Goal: Task Accomplishment & Management: Manage account settings

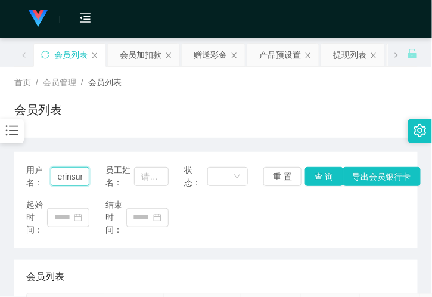
click at [68, 182] on input "erinsun" at bounding box center [70, 176] width 39 height 19
click at [211, 48] on div "赠送彩金" at bounding box center [210, 54] width 33 height 23
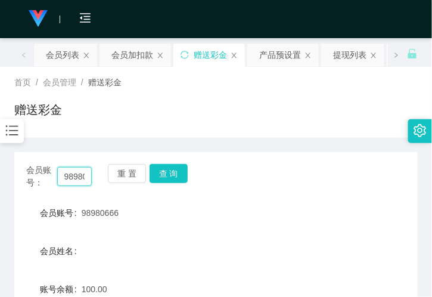
click at [73, 179] on input "98980666" at bounding box center [74, 176] width 35 height 19
click at [174, 176] on button "查 询" at bounding box center [169, 173] width 38 height 19
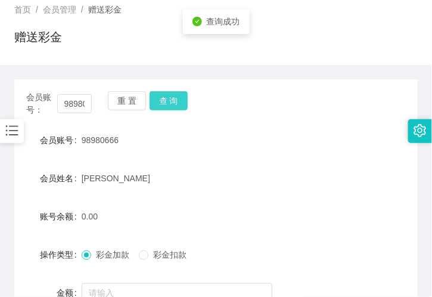
scroll to position [132, 0]
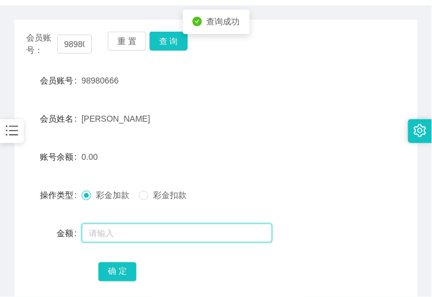
click at [104, 232] on input "text" at bounding box center [177, 232] width 191 height 19
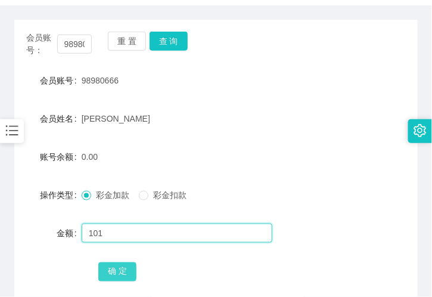
type input "101"
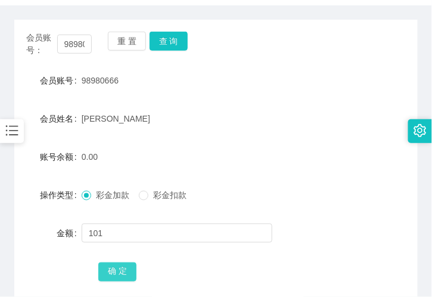
click at [116, 268] on button "确 定" at bounding box center [117, 271] width 38 height 19
click at [138, 139] on form "会员账号 98980666 会员姓名 [PERSON_NAME] 账号余额 101.00 操作类型 彩金加款 彩金扣款 金额 确 定" at bounding box center [215, 176] width 403 height 214
click at [188, 48] on div "会员账号： 98980666 重 置 查 询" at bounding box center [215, 44] width 403 height 25
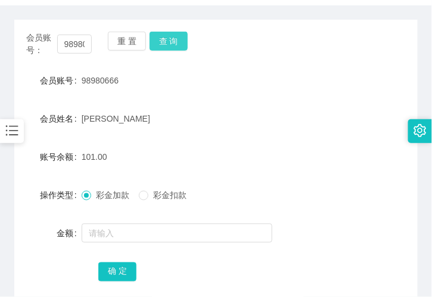
click at [180, 42] on button "查 询" at bounding box center [169, 41] width 38 height 19
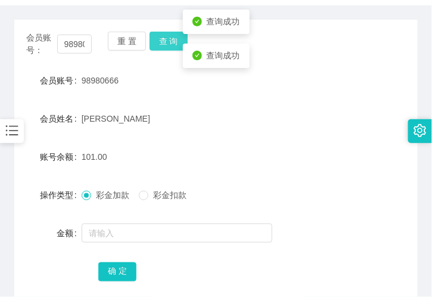
click at [180, 42] on button "查 询" at bounding box center [169, 41] width 38 height 19
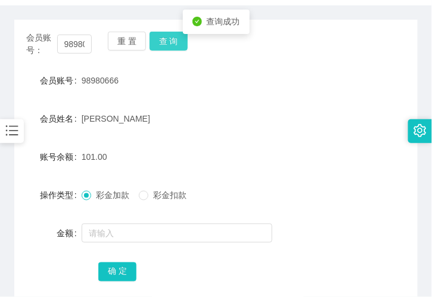
click at [180, 42] on button "查 询" at bounding box center [169, 41] width 38 height 19
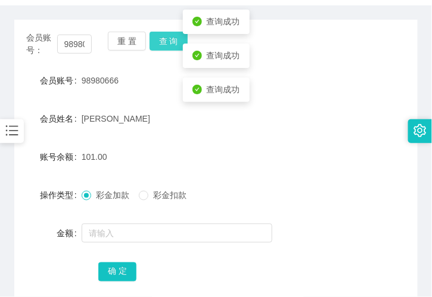
click at [180, 42] on button "查 询" at bounding box center [169, 41] width 38 height 19
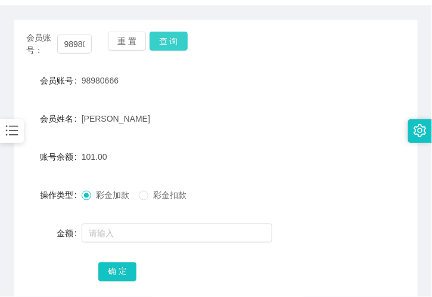
click at [180, 42] on button "查 询" at bounding box center [169, 41] width 38 height 19
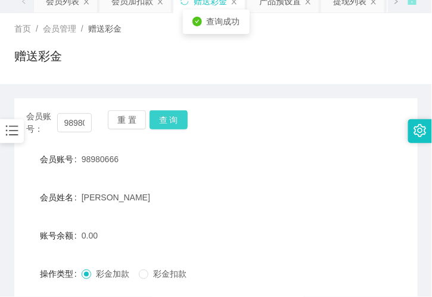
scroll to position [0, 0]
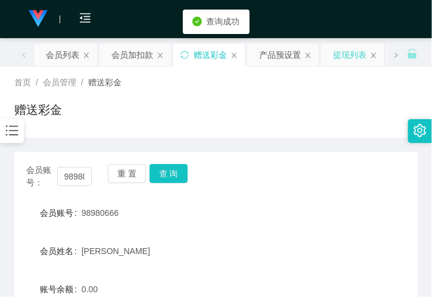
click at [348, 58] on div "提现列表" at bounding box center [349, 54] width 33 height 23
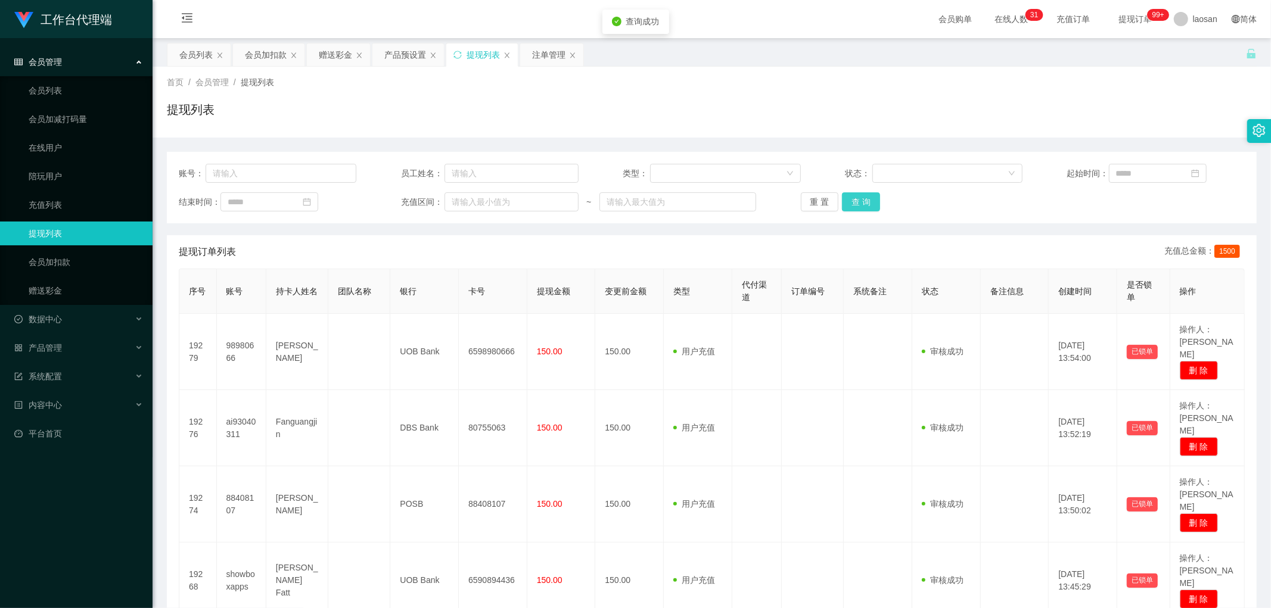
click at [431, 198] on button "查 询" at bounding box center [861, 201] width 38 height 19
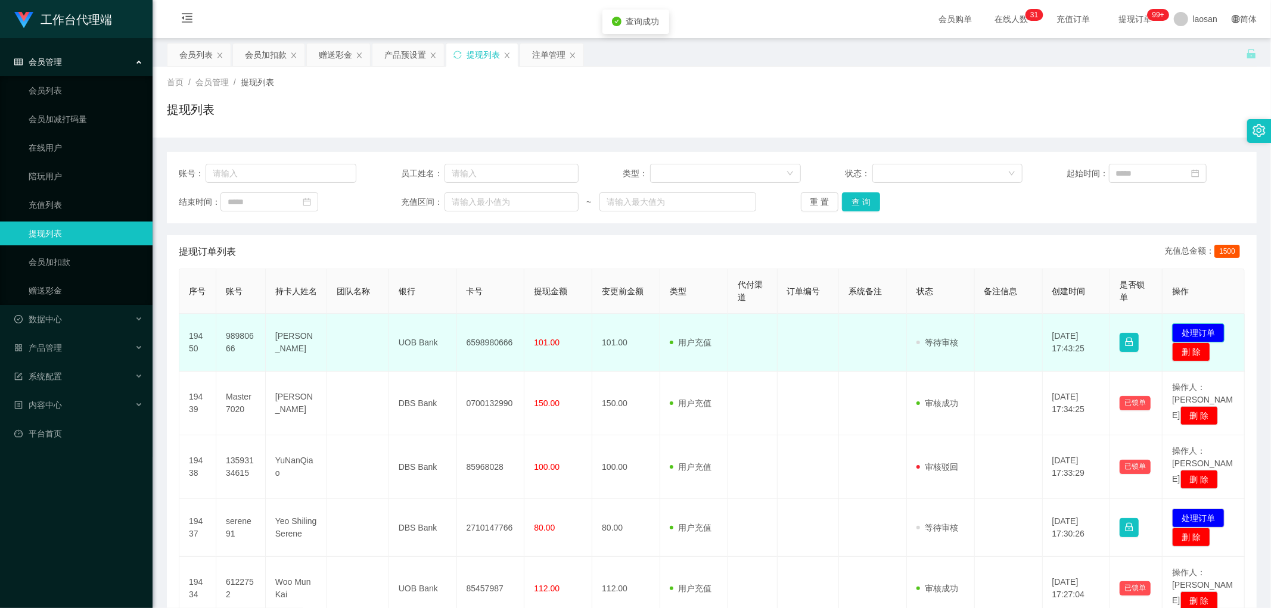
click at [431, 296] on button "处理订单" at bounding box center [1198, 332] width 52 height 19
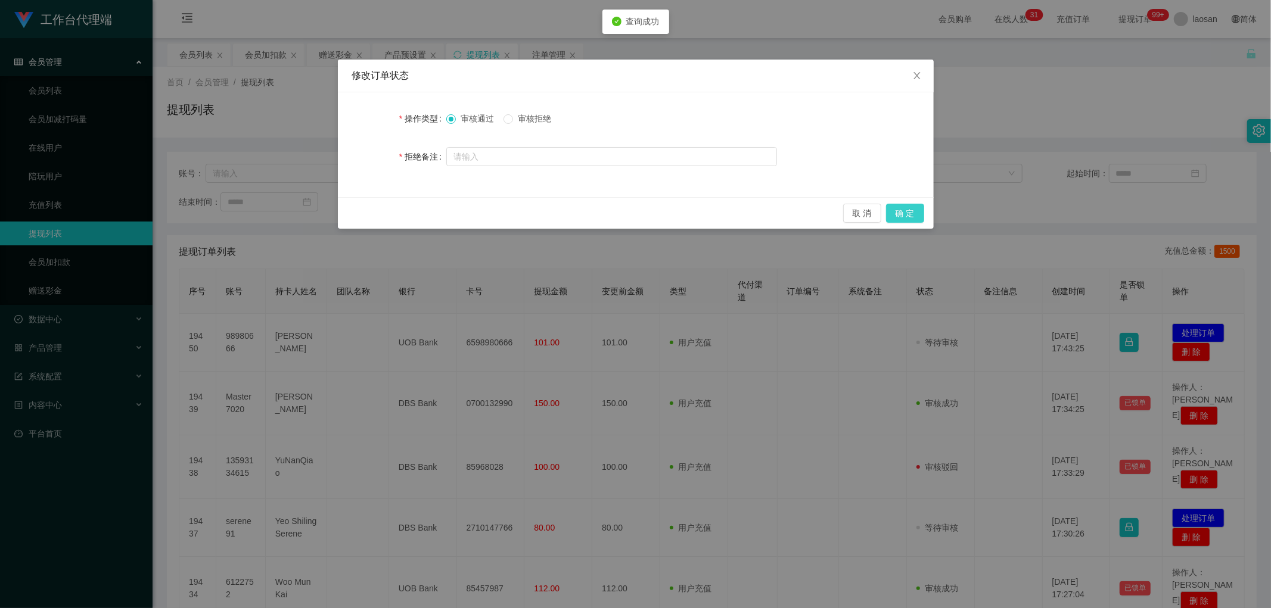
click at [431, 210] on button "确 定" at bounding box center [905, 213] width 38 height 19
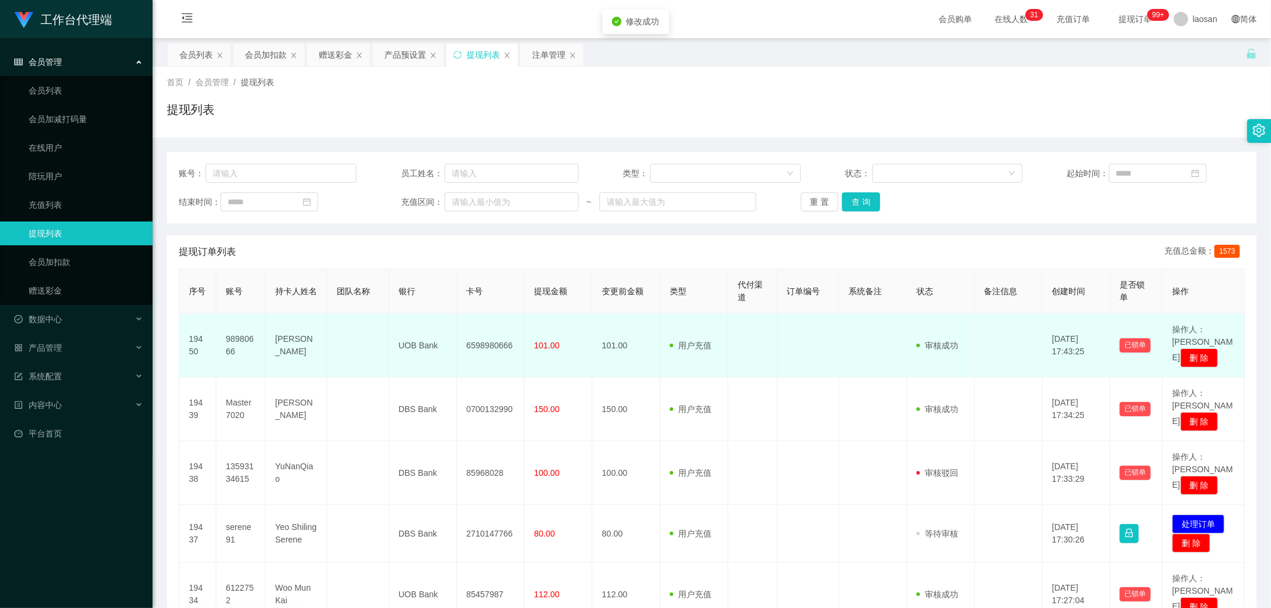
click at [431, 296] on td "6598980666" at bounding box center [491, 346] width 68 height 64
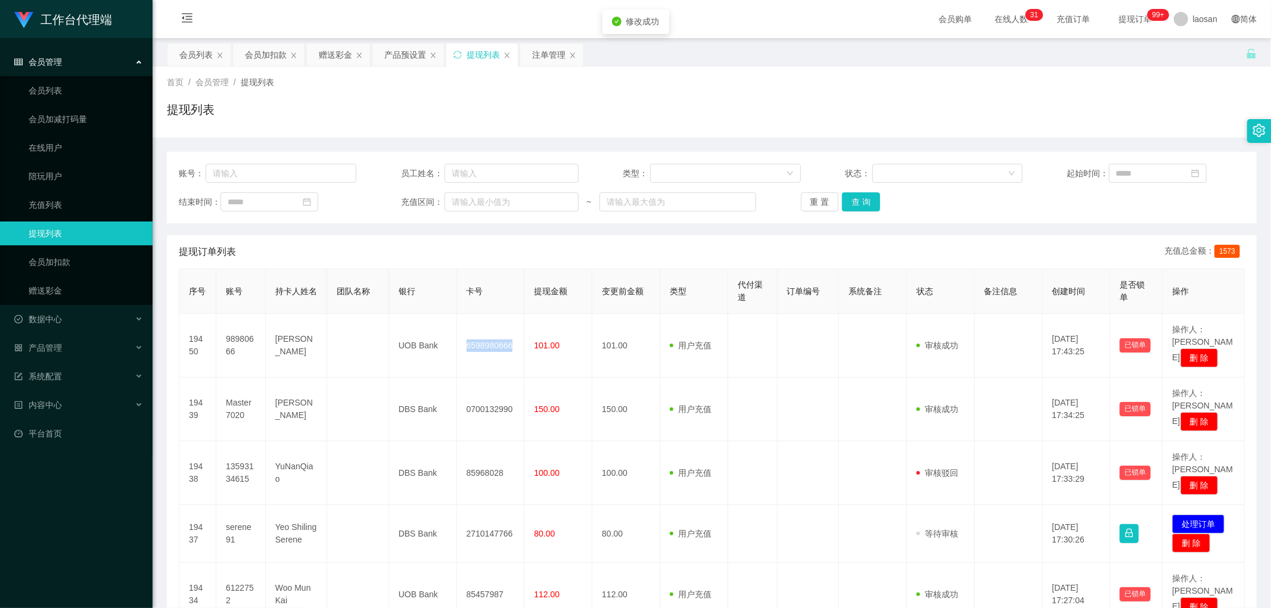
copy td "6598980666"
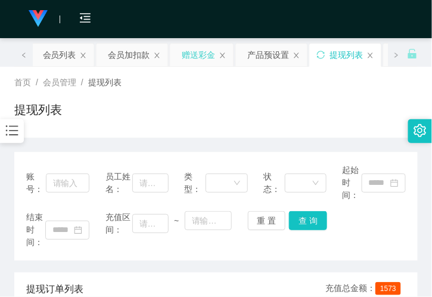
click at [189, 56] on div "赠送彩金" at bounding box center [198, 54] width 33 height 23
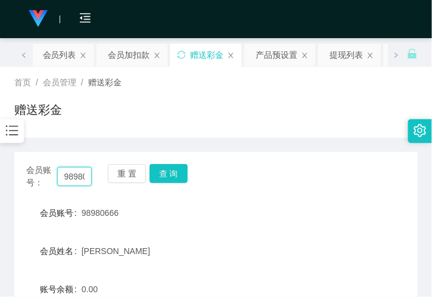
click at [71, 178] on input "98980666" at bounding box center [74, 176] width 35 height 19
paste input "zhao19900913"
type input "zhao19900913"
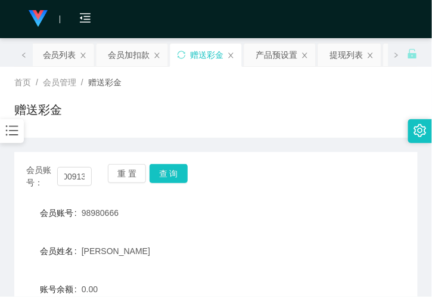
click at [198, 169] on div "会员账号： zhao19900913 重 置 查 询" at bounding box center [215, 176] width 403 height 25
click at [174, 173] on button "查 询" at bounding box center [169, 173] width 38 height 19
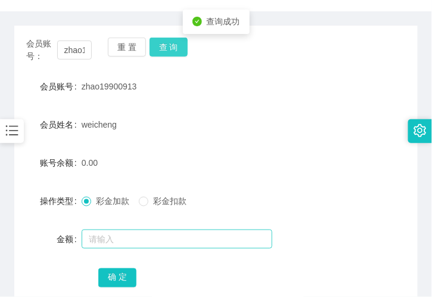
scroll to position [132, 0]
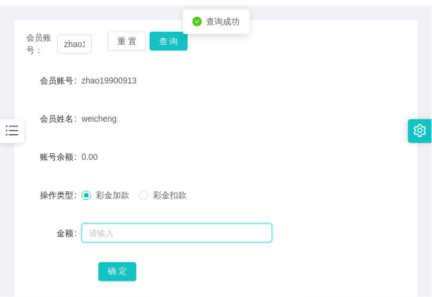
click at [105, 236] on input "text" at bounding box center [177, 232] width 191 height 19
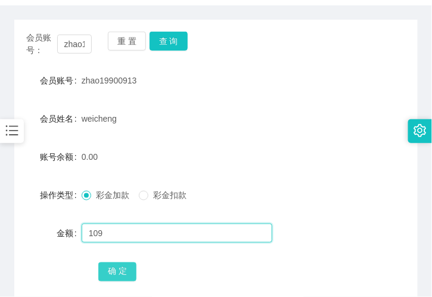
type input "109"
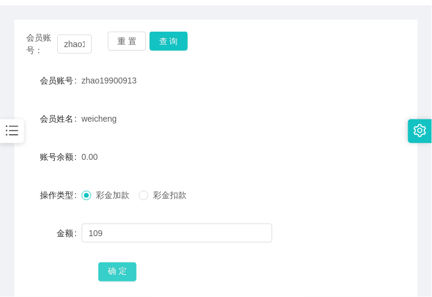
click at [123, 271] on button "确 定" at bounding box center [117, 271] width 38 height 19
drag, startPoint x: 140, startPoint y: 152, endPoint x: 147, endPoint y: 116, distance: 36.9
click at [140, 152] on div "109.00" at bounding box center [199, 157] width 235 height 24
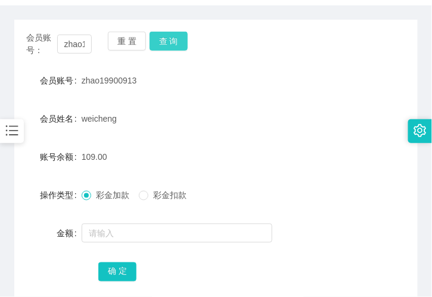
click at [157, 32] on button "查 询" at bounding box center [169, 41] width 38 height 19
click at [170, 41] on button "查 询" at bounding box center [169, 41] width 38 height 19
click at [128, 130] on form "会员账号 zhao19900913 会员姓名 weicheng 账号余额 109.00 操作类型 彩金加款 彩金扣款 金额 确 定" at bounding box center [215, 176] width 403 height 214
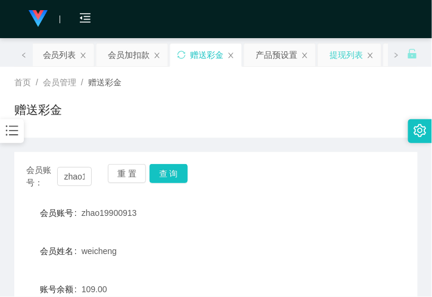
click at [331, 49] on div "提现列表" at bounding box center [346, 54] width 33 height 23
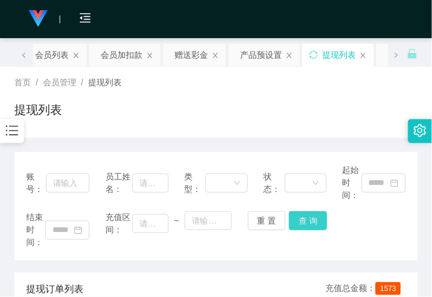
click at [306, 217] on button "查 询" at bounding box center [308, 220] width 38 height 19
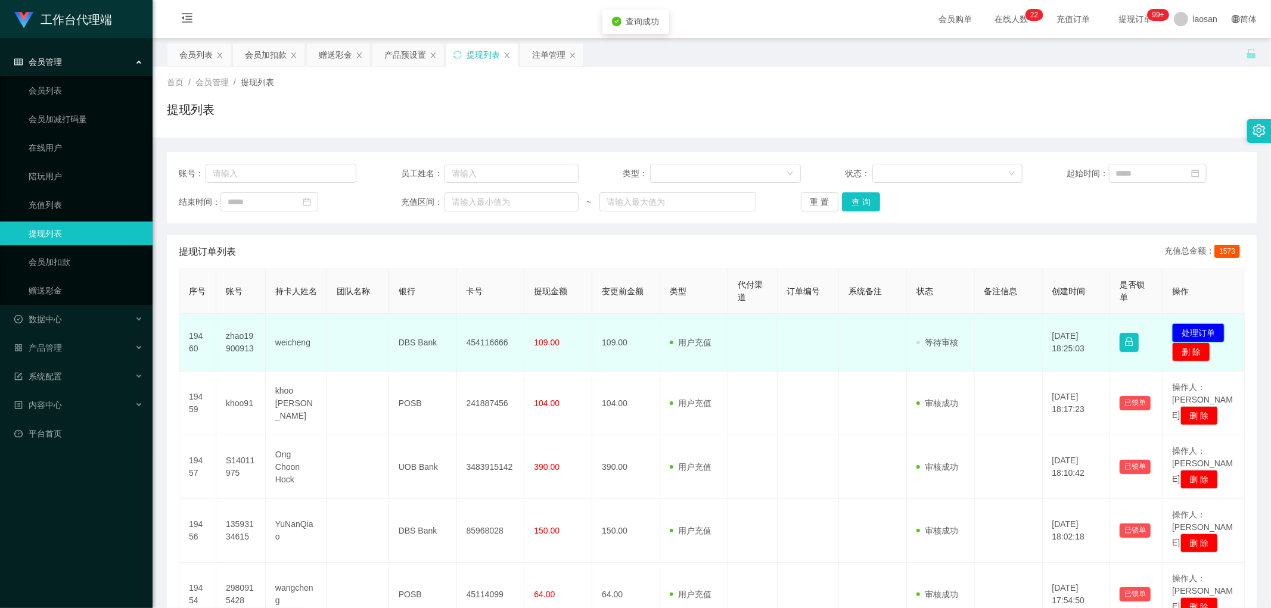
click at [431, 296] on button "处理订单" at bounding box center [1198, 332] width 52 height 19
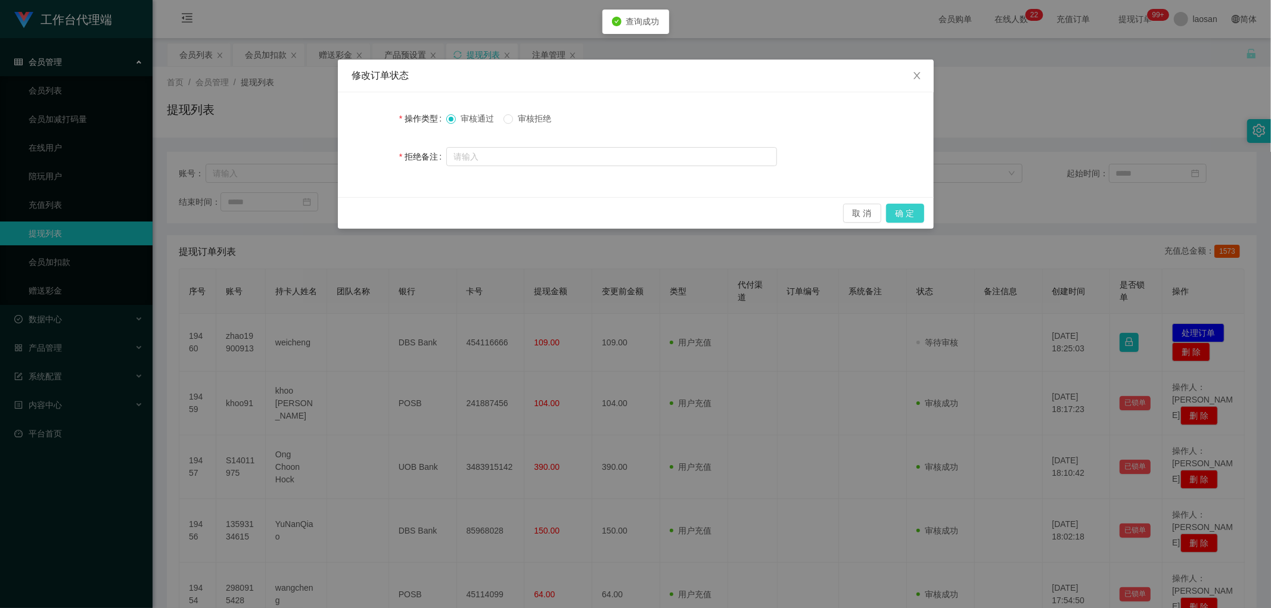
click at [431, 211] on button "确 定" at bounding box center [905, 213] width 38 height 19
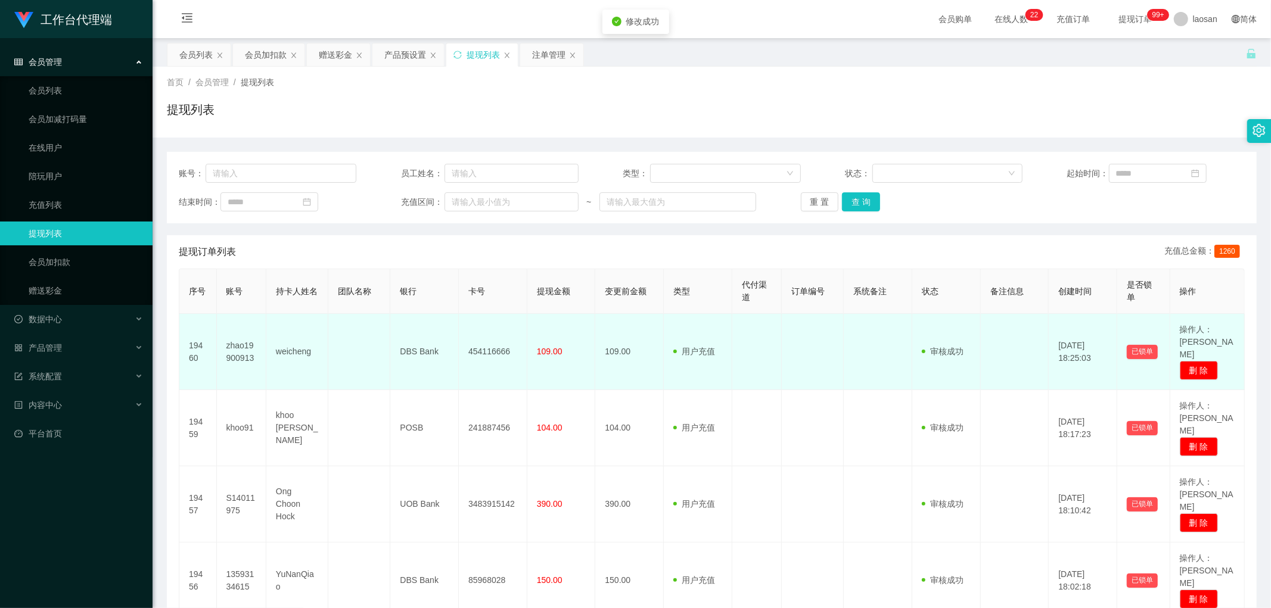
click at [431, 296] on td "454116666" at bounding box center [493, 352] width 69 height 76
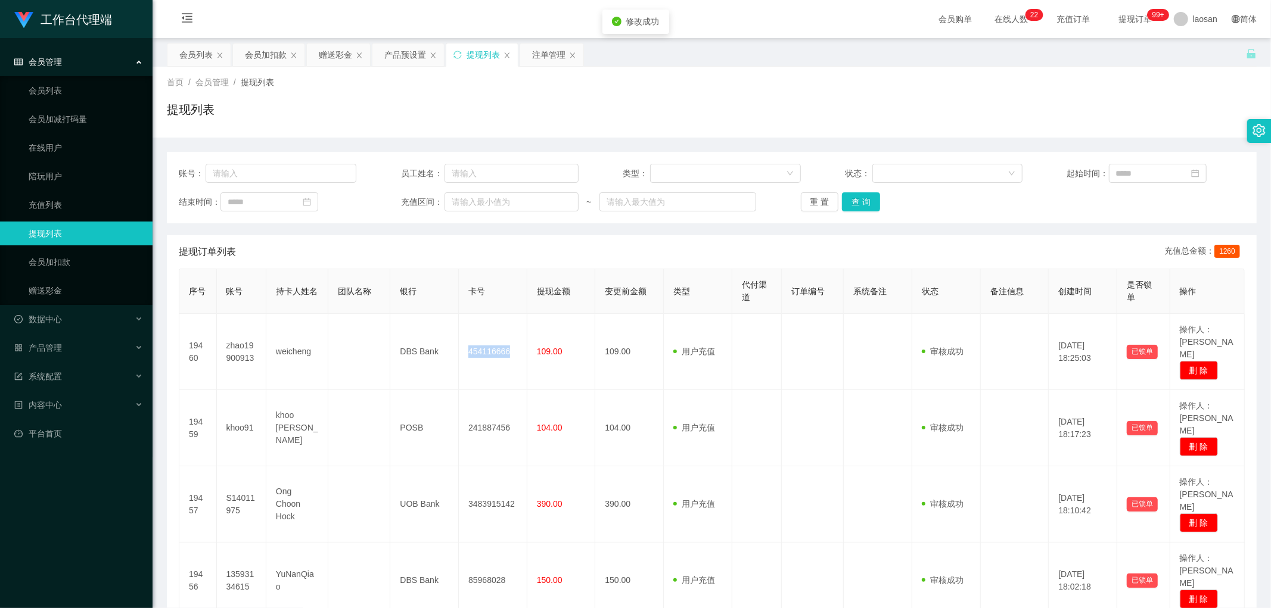
copy td "454116666"
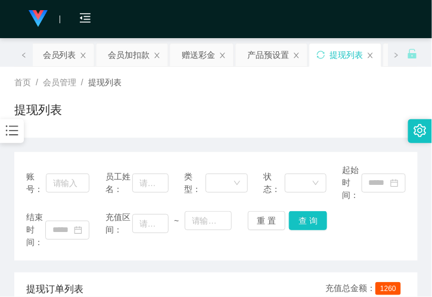
click at [108, 120] on div "提现列表" at bounding box center [215, 114] width 403 height 27
drag, startPoint x: 135, startPoint y: 25, endPoint x: 131, endPoint y: 1, distance: 24.1
click at [135, 25] on div "会员购单 在线人数 0 1 2 3 4 5 6 7 8 9 0 1 2 3 4 5 6 7 8 9 0 1 2 3 4 5 6 7 8 9 0 1 2 3 4…" at bounding box center [216, 19] width 432 height 39
click at [191, 49] on div "赠送彩金" at bounding box center [198, 54] width 33 height 23
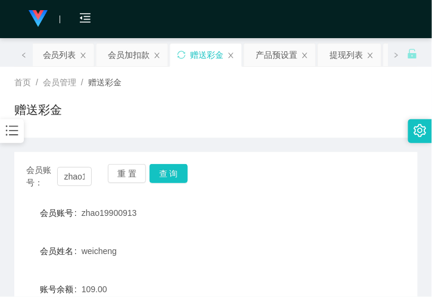
click at [69, 186] on div "会员账号： zhao19900913" at bounding box center [59, 176] width 66 height 25
click at [70, 178] on input "zhao19900913" at bounding box center [74, 176] width 35 height 19
click at [169, 176] on button "查 询" at bounding box center [169, 173] width 38 height 19
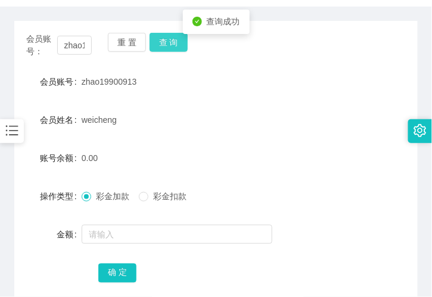
scroll to position [132, 0]
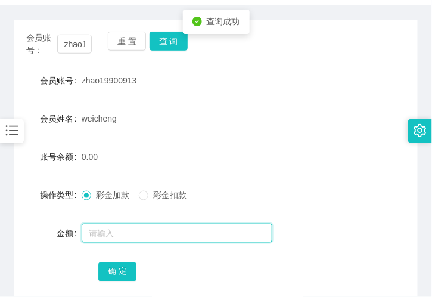
click at [114, 229] on input "text" at bounding box center [177, 232] width 191 height 19
type input "100"
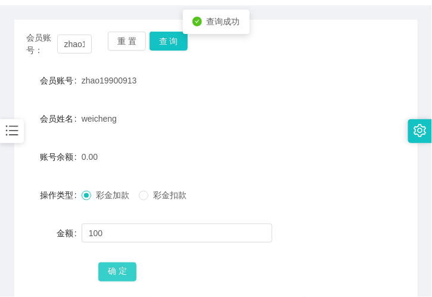
click at [116, 264] on button "确 定" at bounding box center [117, 271] width 38 height 19
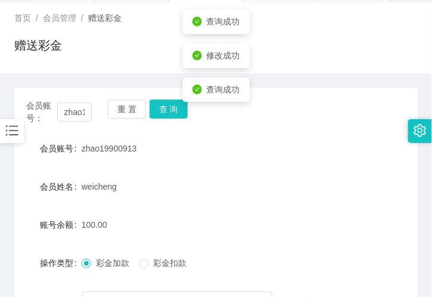
scroll to position [0, 0]
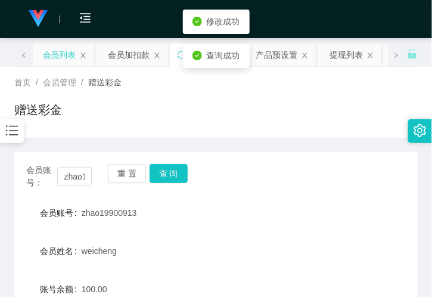
click at [61, 58] on div "会员列表" at bounding box center [59, 54] width 33 height 23
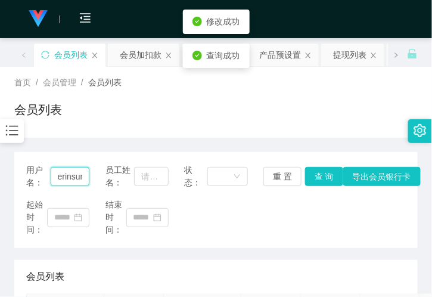
click at [68, 180] on input "erinsun" at bounding box center [70, 176] width 39 height 19
paste input "zhao19900913"
type input "zhao19900913"
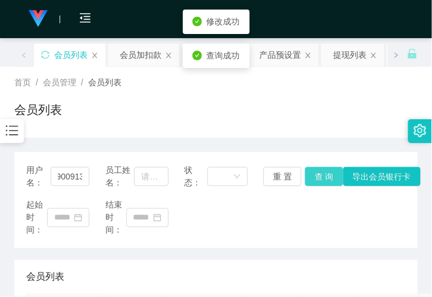
click at [318, 176] on button "查 询" at bounding box center [324, 176] width 38 height 19
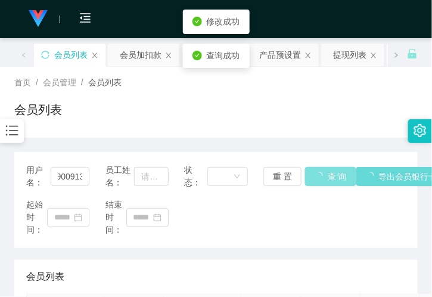
scroll to position [0, 0]
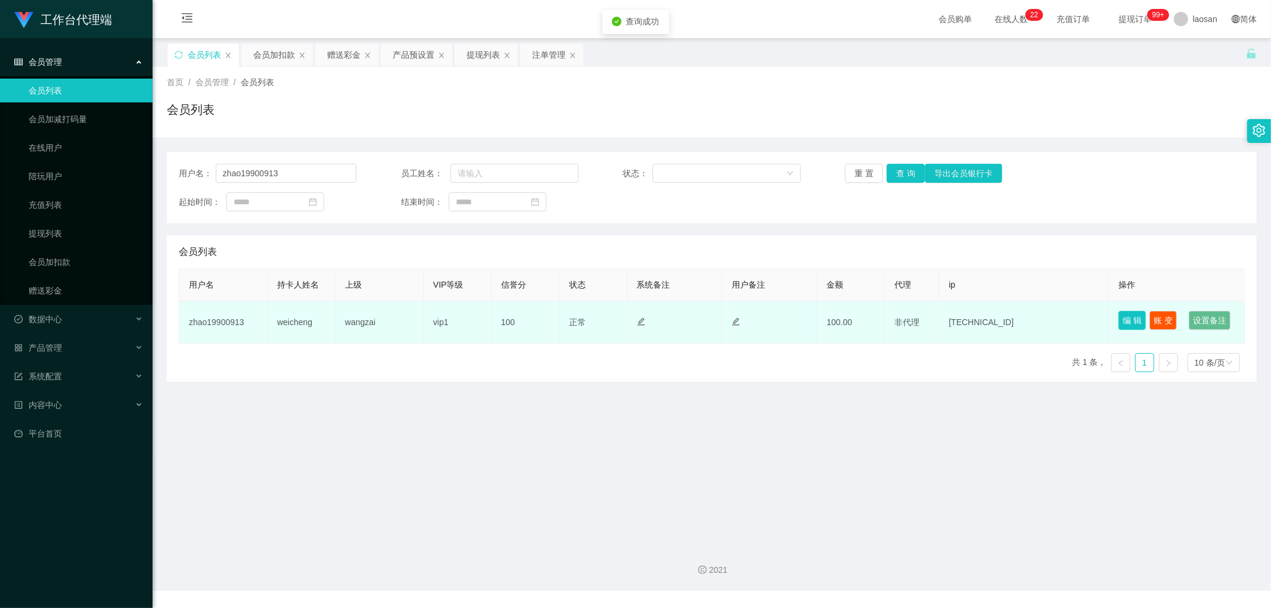
click at [431, 296] on button "编 辑" at bounding box center [1131, 320] width 27 height 19
type input "zhao19900913"
type input "weicheng"
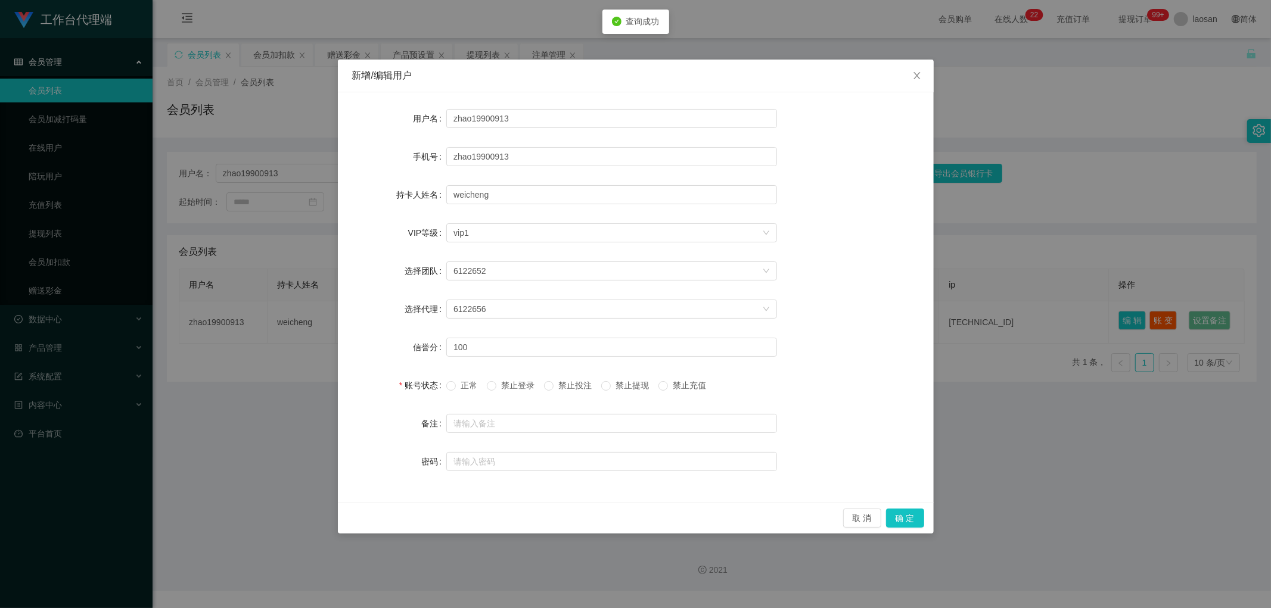
click at [431, 296] on span "禁止提现" at bounding box center [632, 386] width 43 height 10
click at [431, 296] on button "确 定" at bounding box center [905, 518] width 38 height 19
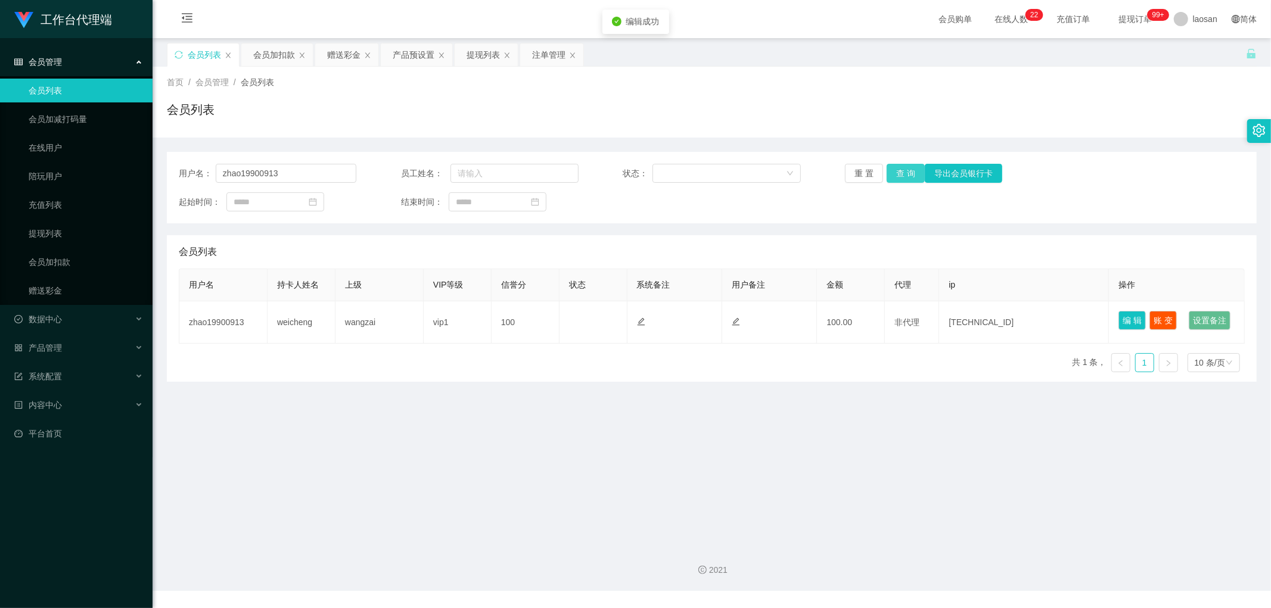
click at [431, 173] on button "查 询" at bounding box center [905, 173] width 38 height 19
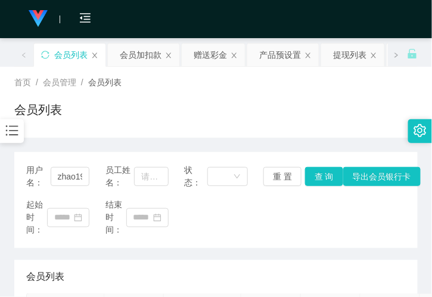
click at [90, 275] on div "会员列表" at bounding box center [215, 276] width 379 height 33
click at [76, 177] on input "zhao19900913" at bounding box center [70, 176] width 39 height 19
click at [207, 55] on div "赠送彩金" at bounding box center [210, 54] width 33 height 23
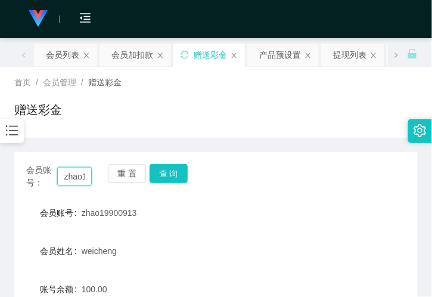
click at [67, 172] on input "zhao19900913" at bounding box center [74, 176] width 35 height 19
paste input "98980666"
type input "98980666"
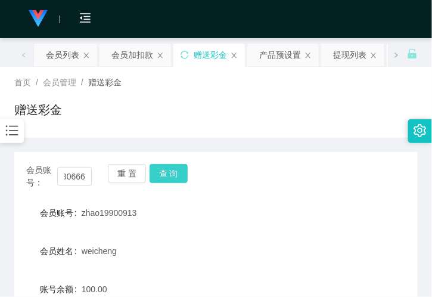
click at [185, 175] on button "查 询" at bounding box center [169, 173] width 38 height 19
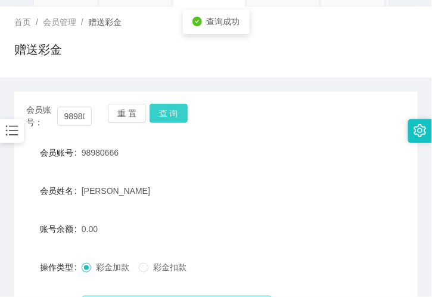
scroll to position [132, 0]
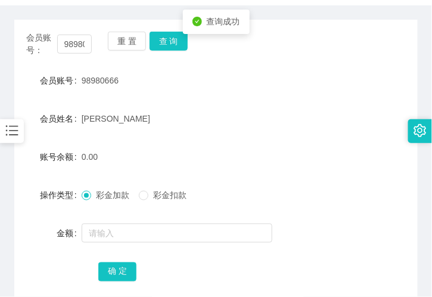
click at [119, 213] on form "会员账号 98980666 会员姓名 [PERSON_NAME] 账号余额 0.00 操作类型 彩金加款 彩金扣款 金额 确 定" at bounding box center [215, 176] width 403 height 214
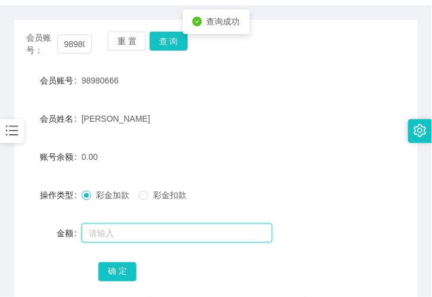
click at [123, 231] on input "text" at bounding box center [177, 232] width 191 height 19
type input "100"
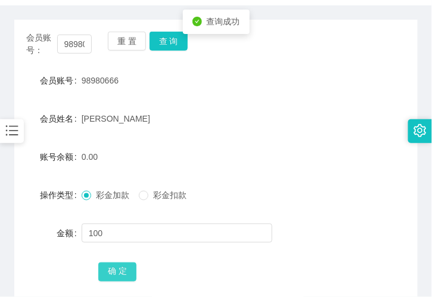
click at [118, 272] on button "确 定" at bounding box center [117, 271] width 38 height 19
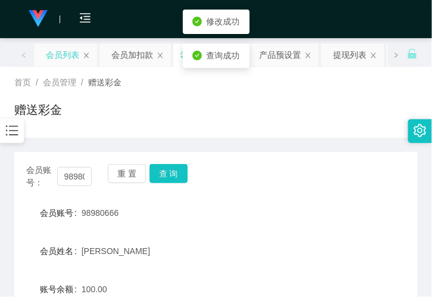
click at [70, 56] on div "会员列表" at bounding box center [62, 54] width 33 height 23
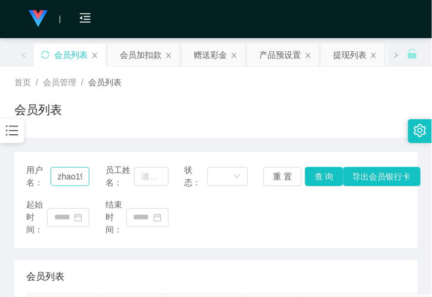
click at [85, 167] on div "用户名： zhao19900913 员工姓名： 状态： 重 置 查 询 导出会员银行卡" at bounding box center [215, 176] width 379 height 25
click at [79, 169] on input "zhao19900913" at bounding box center [70, 176] width 39 height 19
paste input "98980666"
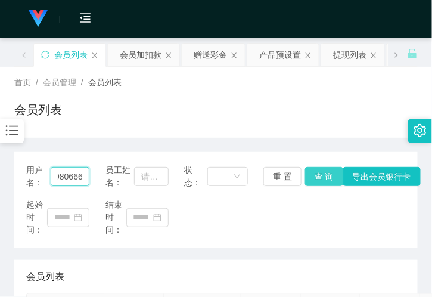
type input "98980666"
click at [322, 169] on button "查 询" at bounding box center [324, 176] width 38 height 19
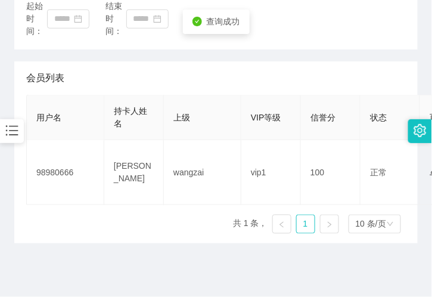
scroll to position [0, 0]
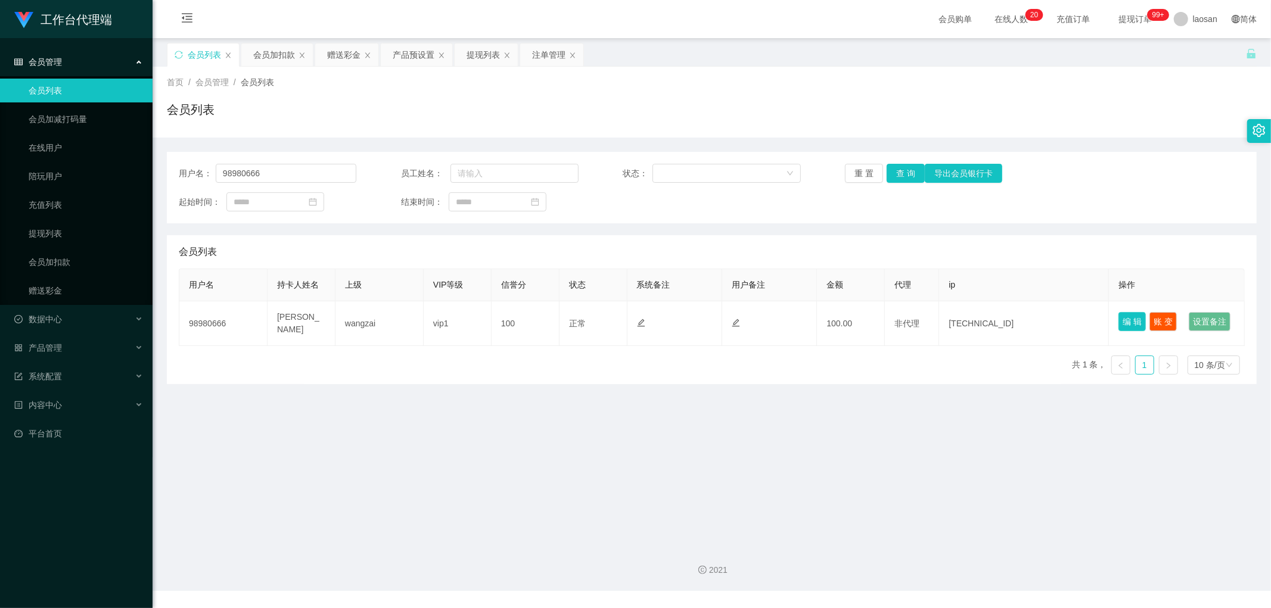
click at [431, 296] on button "编 辑" at bounding box center [1131, 321] width 27 height 19
type input "98980666"
type input "[PERSON_NAME]"
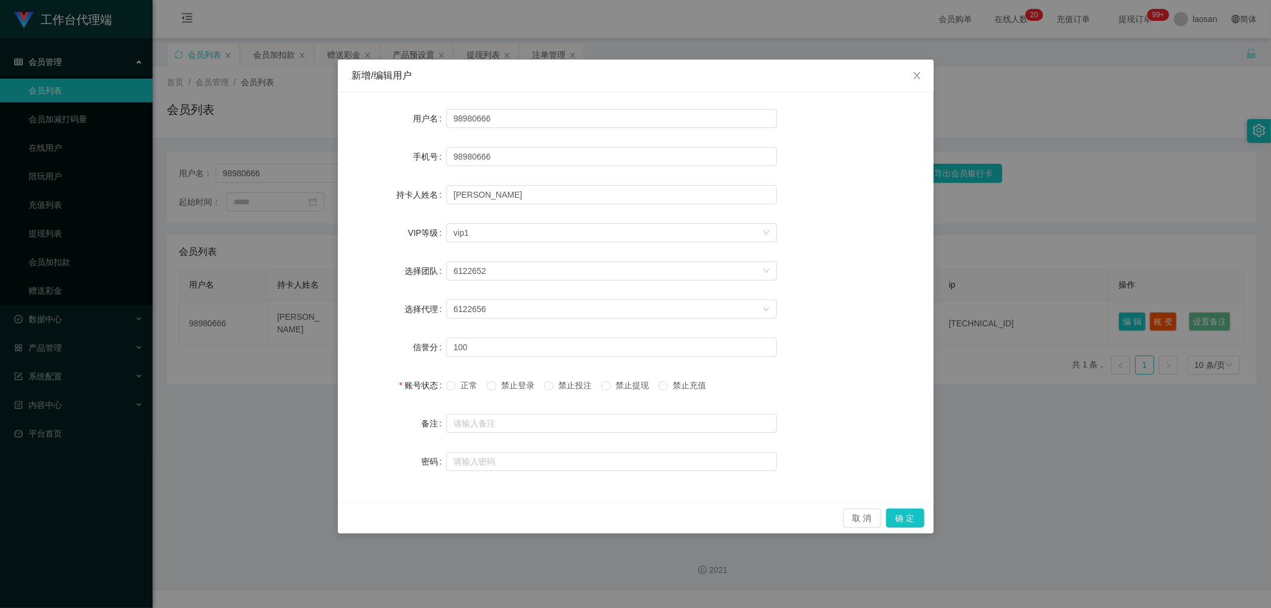
click at [431, 296] on span "禁止提现" at bounding box center [632, 386] width 43 height 10
click at [431, 296] on button "确 定" at bounding box center [905, 518] width 38 height 19
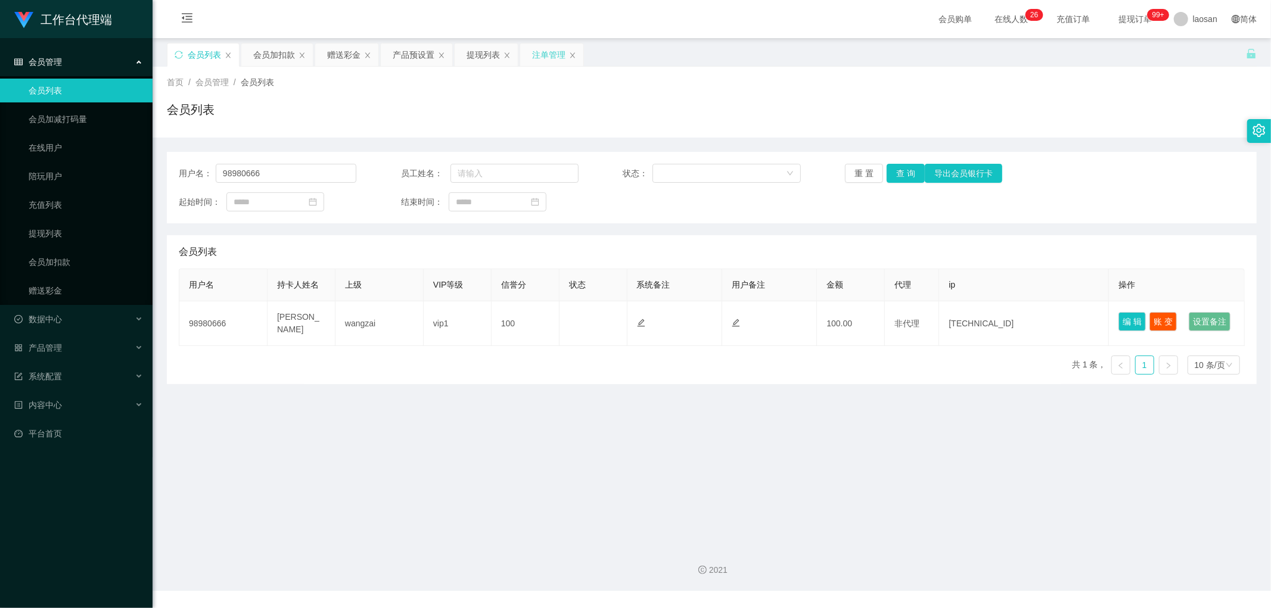
click at [431, 49] on div "注单管理" at bounding box center [548, 54] width 33 height 23
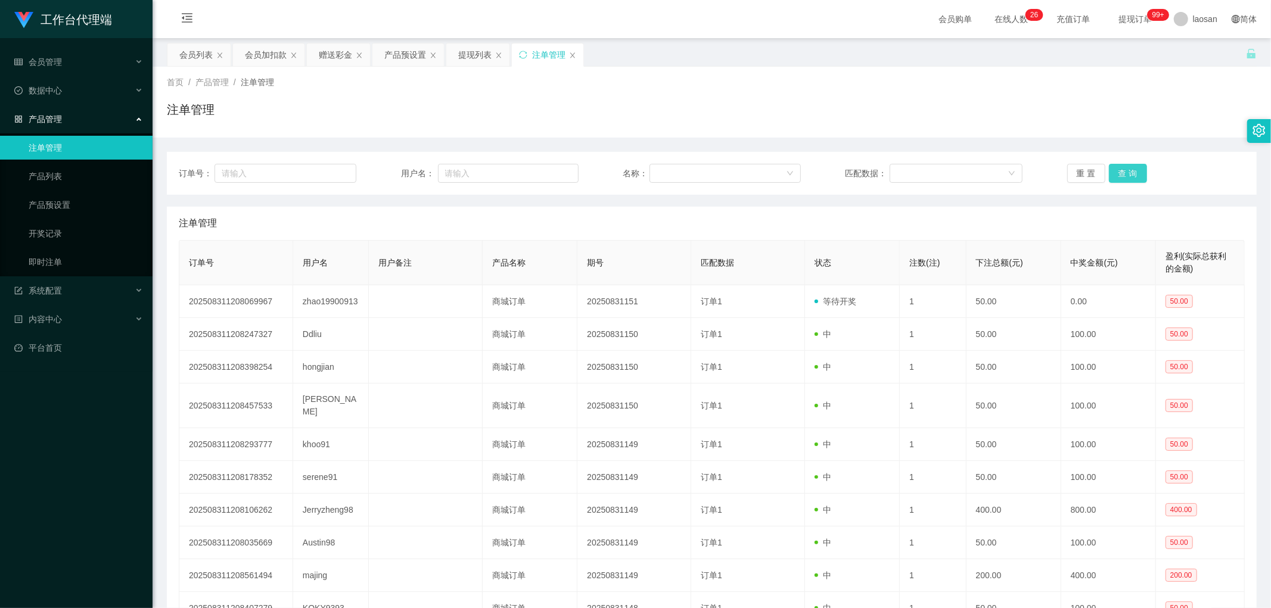
click at [431, 172] on button "查 询" at bounding box center [1128, 173] width 38 height 19
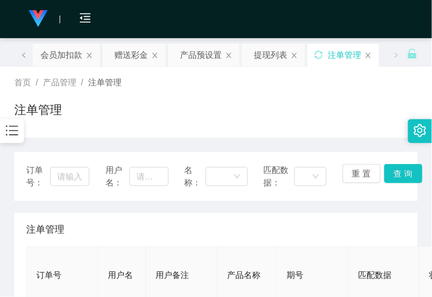
drag, startPoint x: 260, startPoint y: 114, endPoint x: 236, endPoint y: 96, distance: 30.6
click at [260, 114] on div "注单管理" at bounding box center [215, 114] width 403 height 27
click at [132, 49] on div "赠送彩金" at bounding box center [130, 54] width 33 height 23
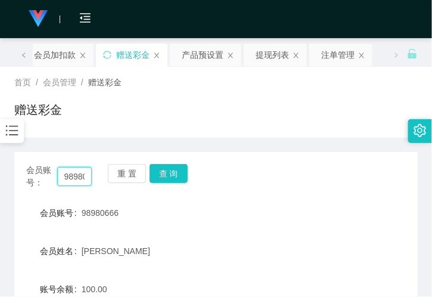
click at [69, 173] on input "98980666" at bounding box center [74, 176] width 35 height 19
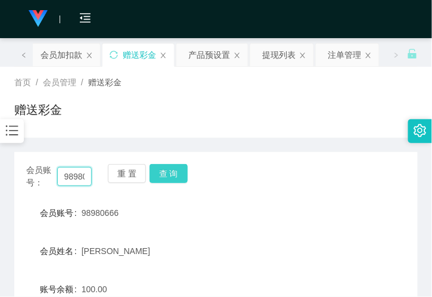
paste input "zhao19900913"
type input "zhao19900913"
click at [169, 179] on button "查 询" at bounding box center [169, 173] width 38 height 19
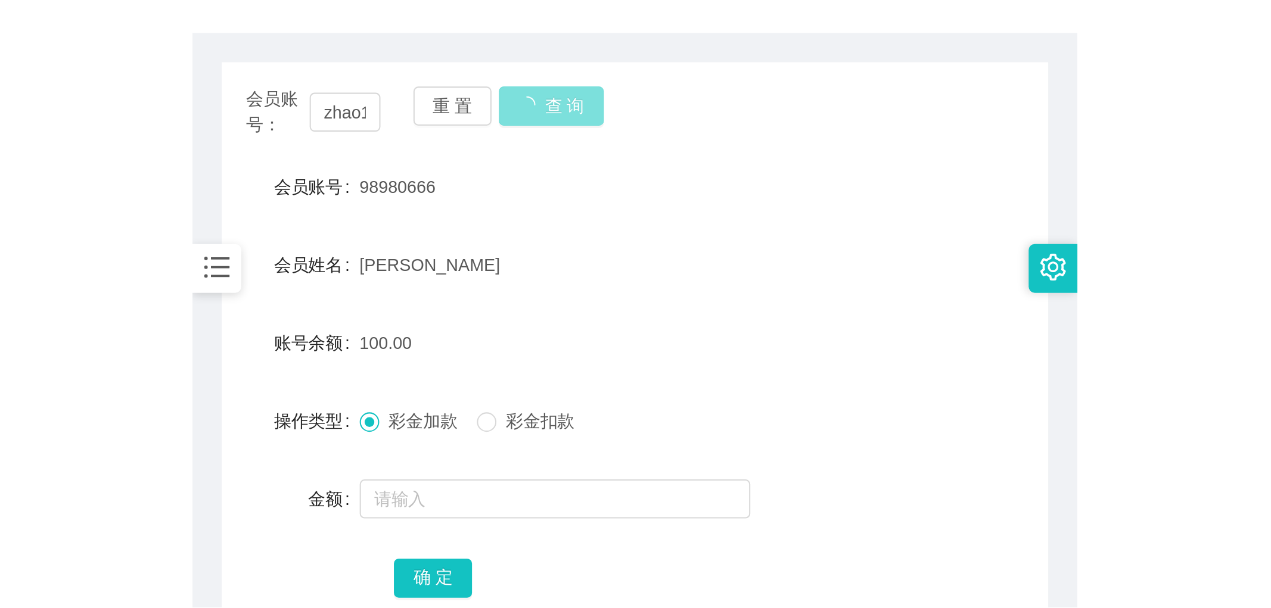
scroll to position [132, 0]
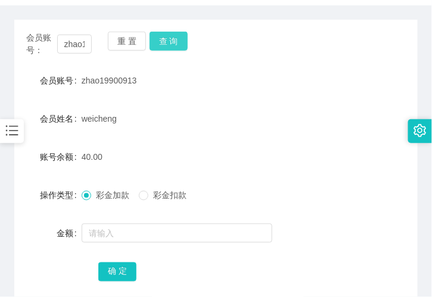
click at [166, 38] on button "查 询" at bounding box center [169, 41] width 38 height 19
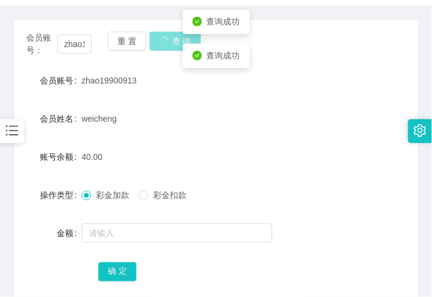
click at [166, 38] on button "查 询" at bounding box center [175, 41] width 51 height 19
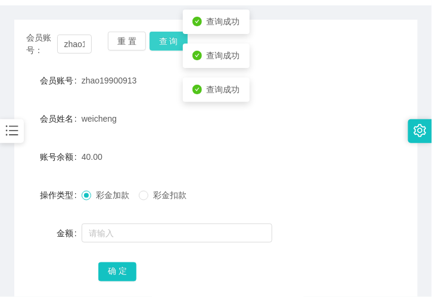
click at [166, 38] on button "查 询" at bounding box center [169, 41] width 38 height 19
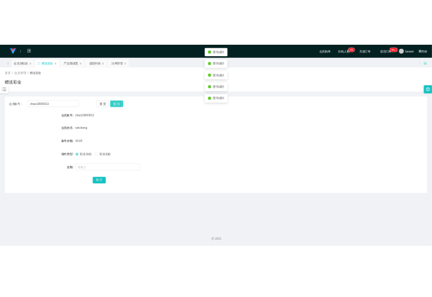
scroll to position [0, 0]
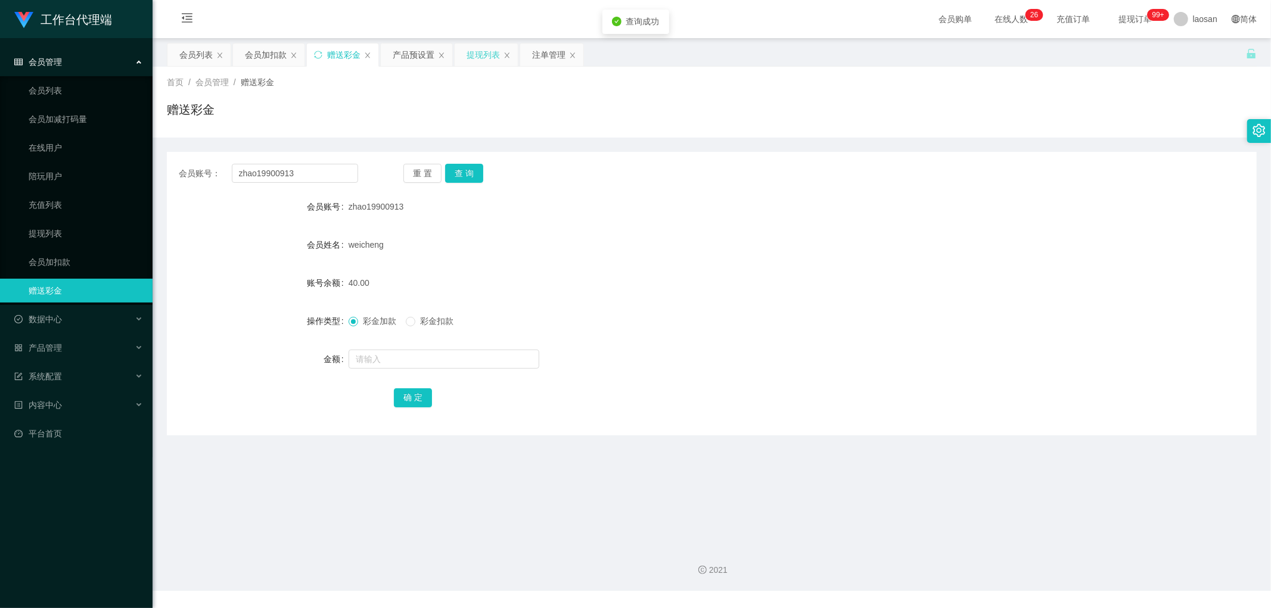
click at [431, 54] on div "提现列表" at bounding box center [482, 54] width 33 height 23
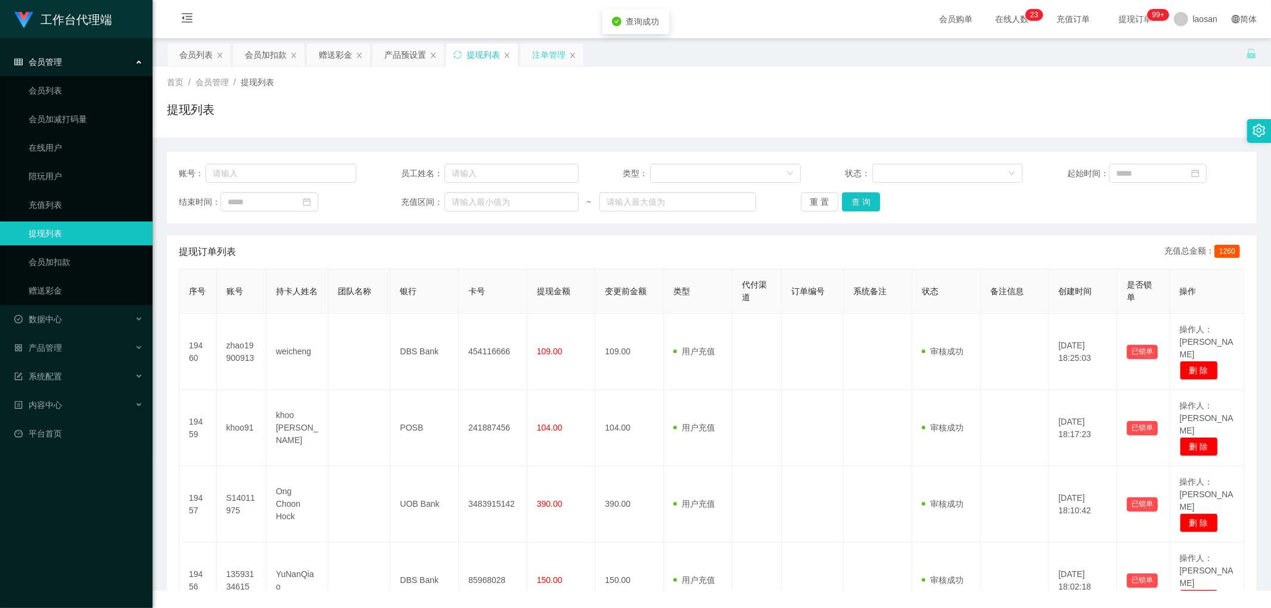
click at [431, 51] on div "注单管理" at bounding box center [548, 54] width 33 height 23
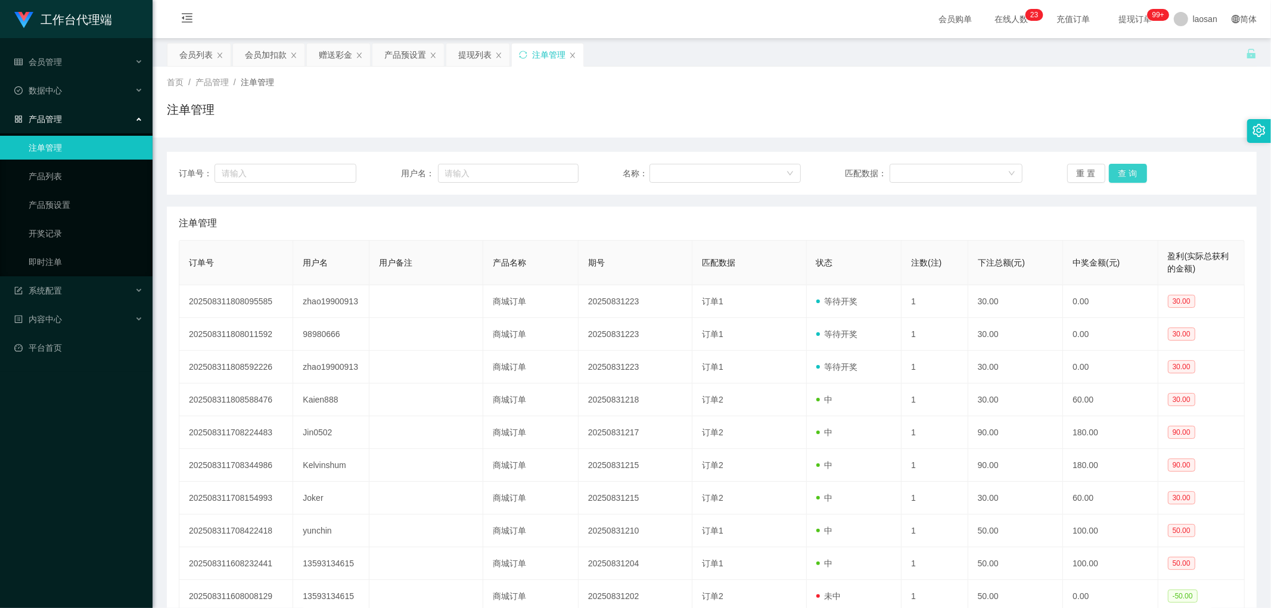
click at [431, 172] on button "查 询" at bounding box center [1128, 173] width 38 height 19
click at [328, 56] on div "赠送彩金" at bounding box center [335, 54] width 33 height 23
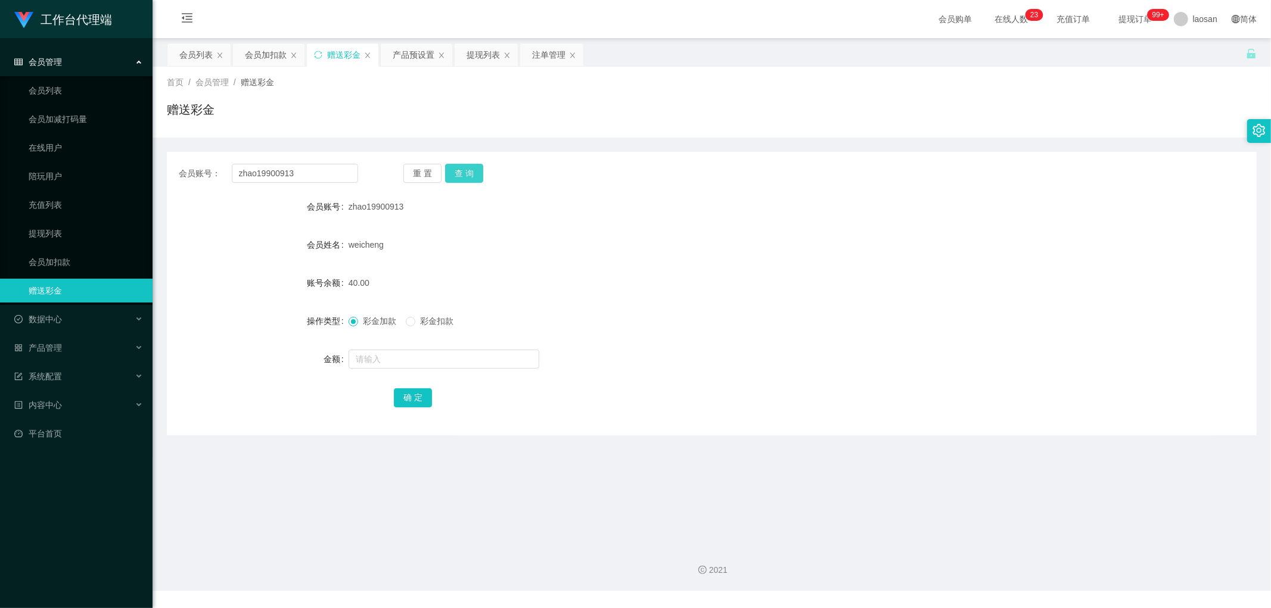
click at [431, 170] on button "查 询" at bounding box center [464, 173] width 38 height 19
click at [413, 296] on input "text" at bounding box center [443, 359] width 191 height 19
type input "30"
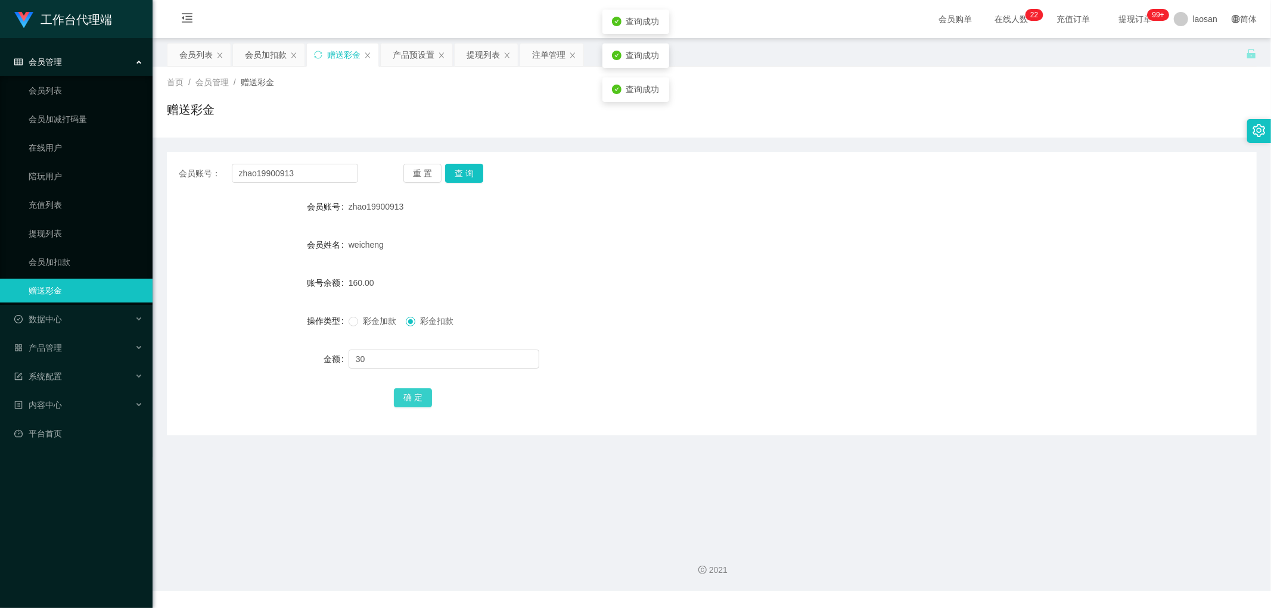
click at [396, 296] on button "确 定" at bounding box center [413, 397] width 38 height 19
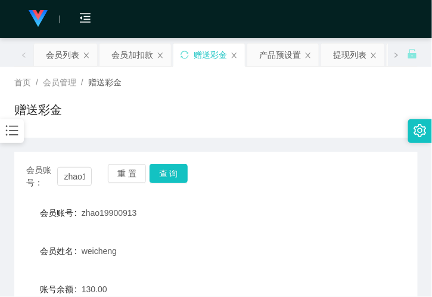
click at [122, 223] on div "zhao19900913" at bounding box center [199, 213] width 235 height 24
click at [81, 174] on input "zhao19900913" at bounding box center [74, 176] width 35 height 19
drag, startPoint x: 68, startPoint y: 45, endPoint x: 70, endPoint y: 55, distance: 9.8
click at [68, 45] on div "会员列表" at bounding box center [62, 54] width 33 height 23
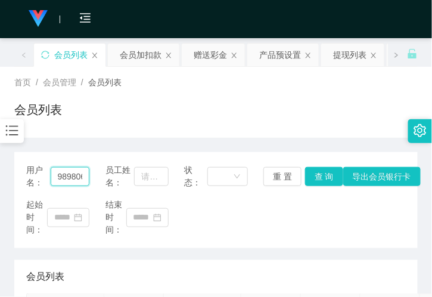
click at [73, 173] on input "98980666" at bounding box center [70, 176] width 39 height 19
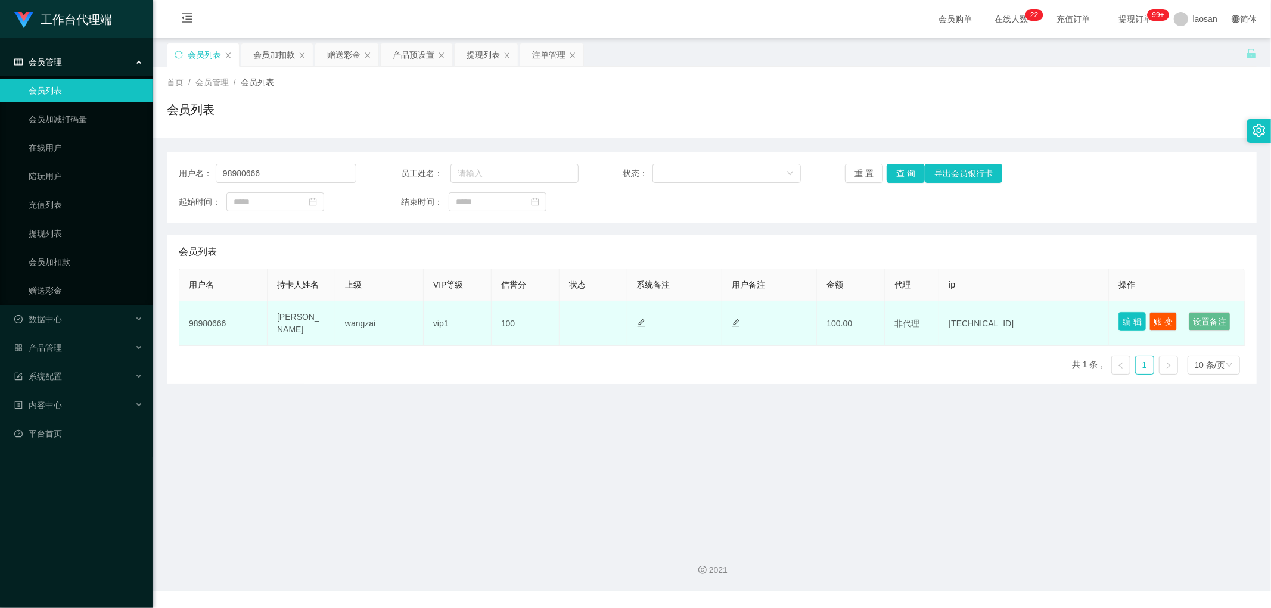
click at [431, 296] on button "编 辑" at bounding box center [1131, 321] width 27 height 19
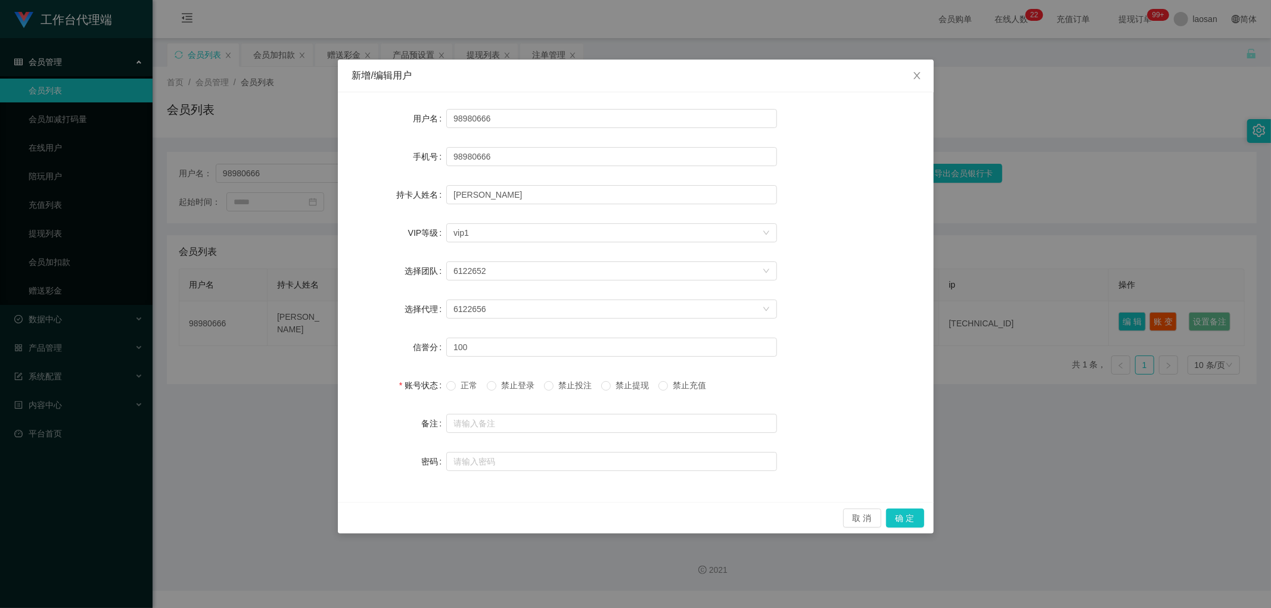
click at [431, 296] on span "正常" at bounding box center [469, 386] width 26 height 10
click at [431, 296] on button "确 定" at bounding box center [905, 518] width 38 height 19
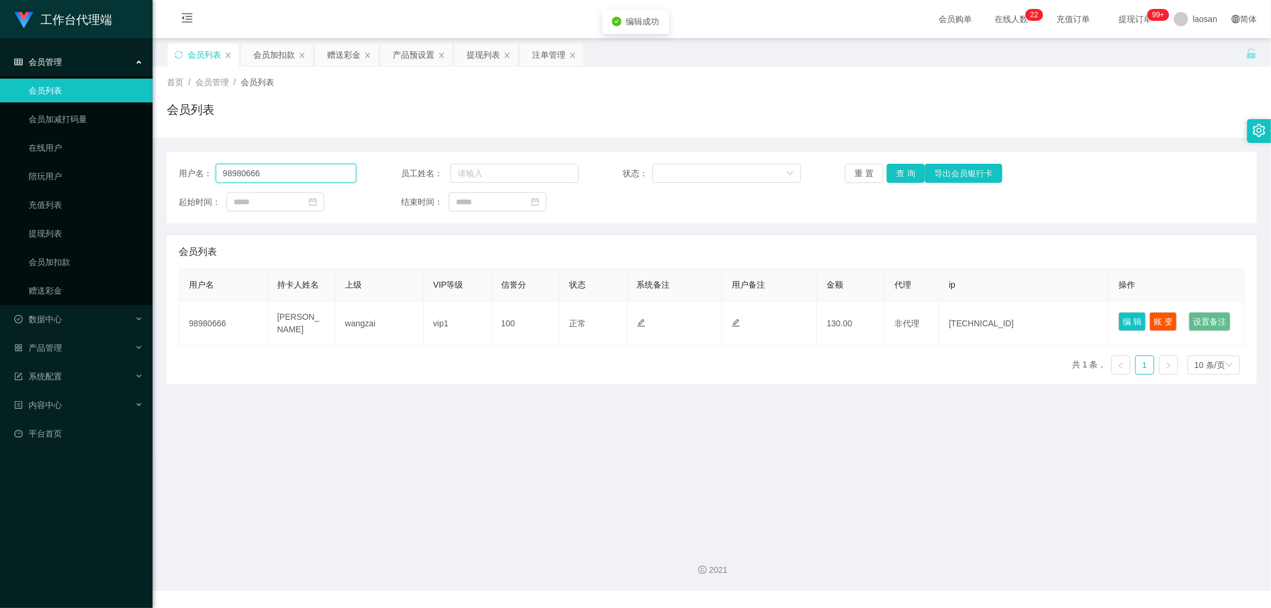
click at [296, 175] on input "98980666" at bounding box center [286, 173] width 141 height 19
paste input "zhao19900913"
type input "zhao19900913"
click at [431, 174] on button "查 询" at bounding box center [905, 173] width 38 height 19
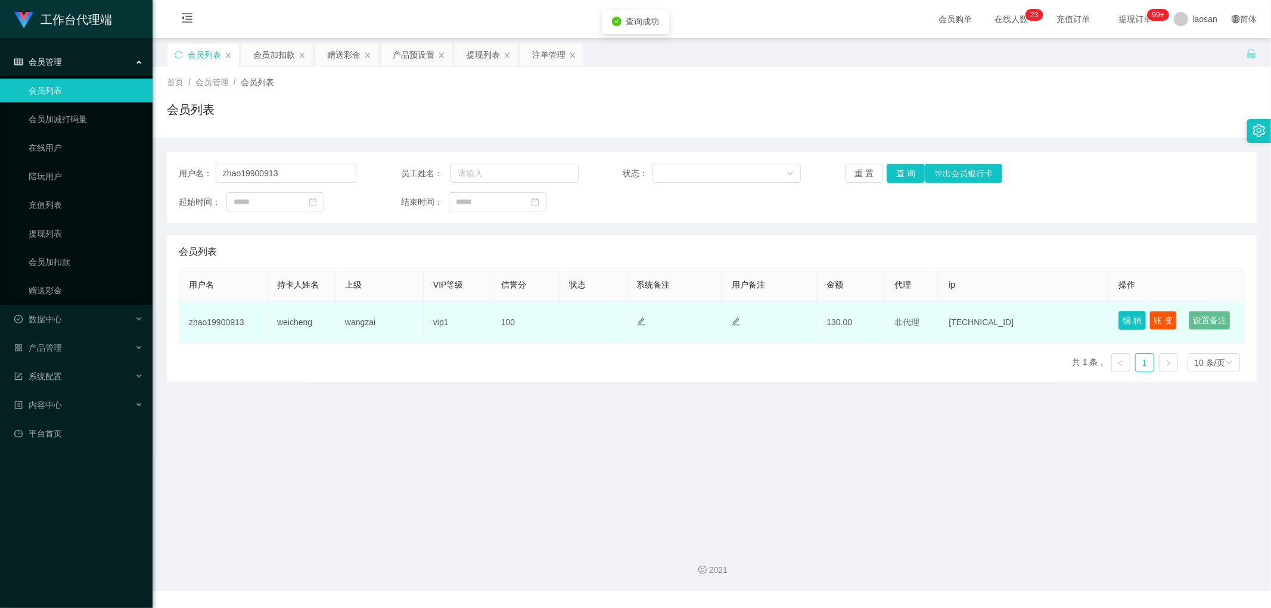
click at [431, 296] on button "编 辑" at bounding box center [1131, 320] width 27 height 19
type input "zhao19900913"
type input "weicheng"
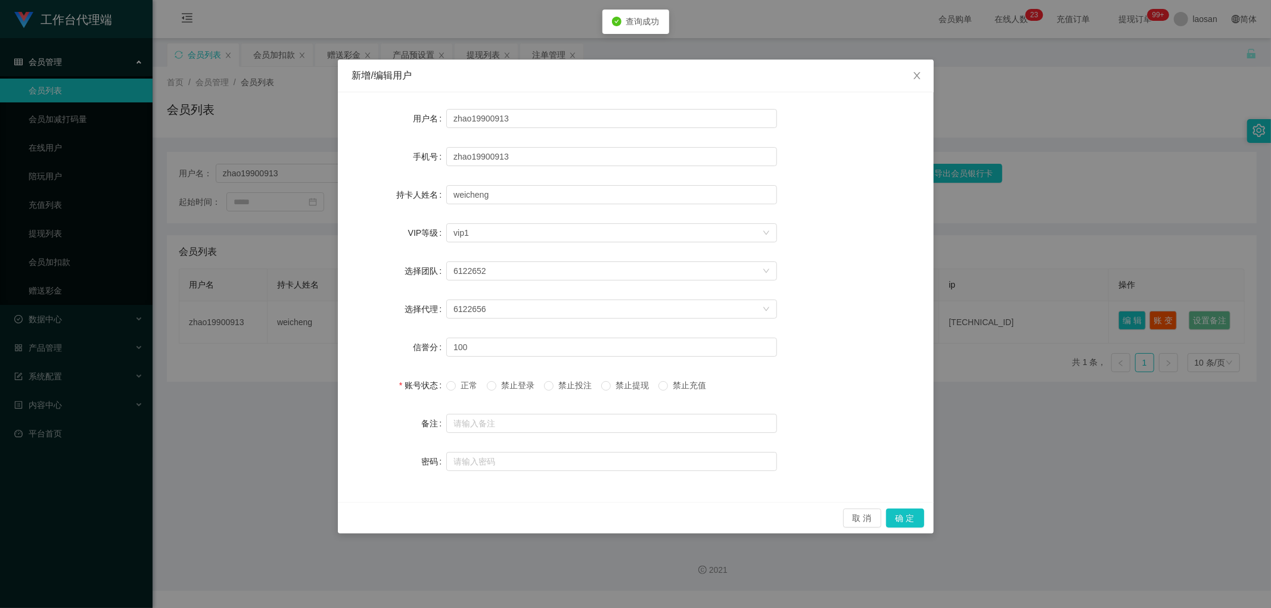
click at [431, 296] on div "正常 禁止登录 禁止投注 禁止提现 禁止充值" at bounding box center [611, 386] width 331 height 24
click at [431, 296] on span "正常" at bounding box center [469, 386] width 26 height 10
click at [431, 296] on button "确 定" at bounding box center [905, 518] width 38 height 19
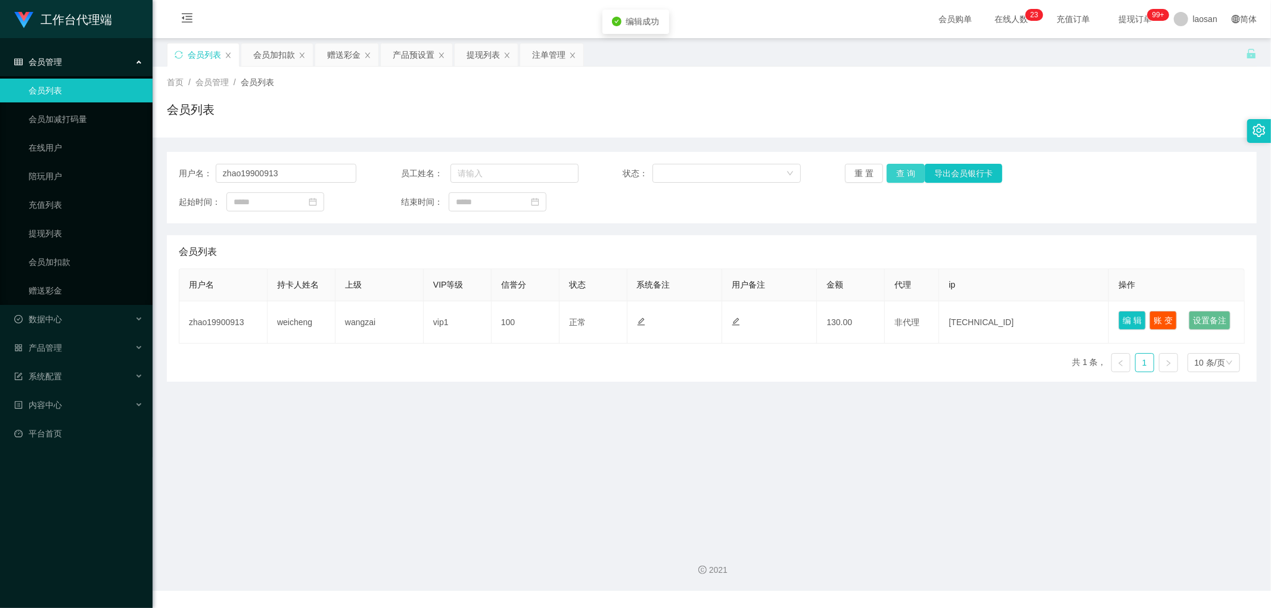
click at [431, 172] on button "查 询" at bounding box center [905, 173] width 38 height 19
click at [431, 54] on div "提现列表" at bounding box center [482, 54] width 33 height 23
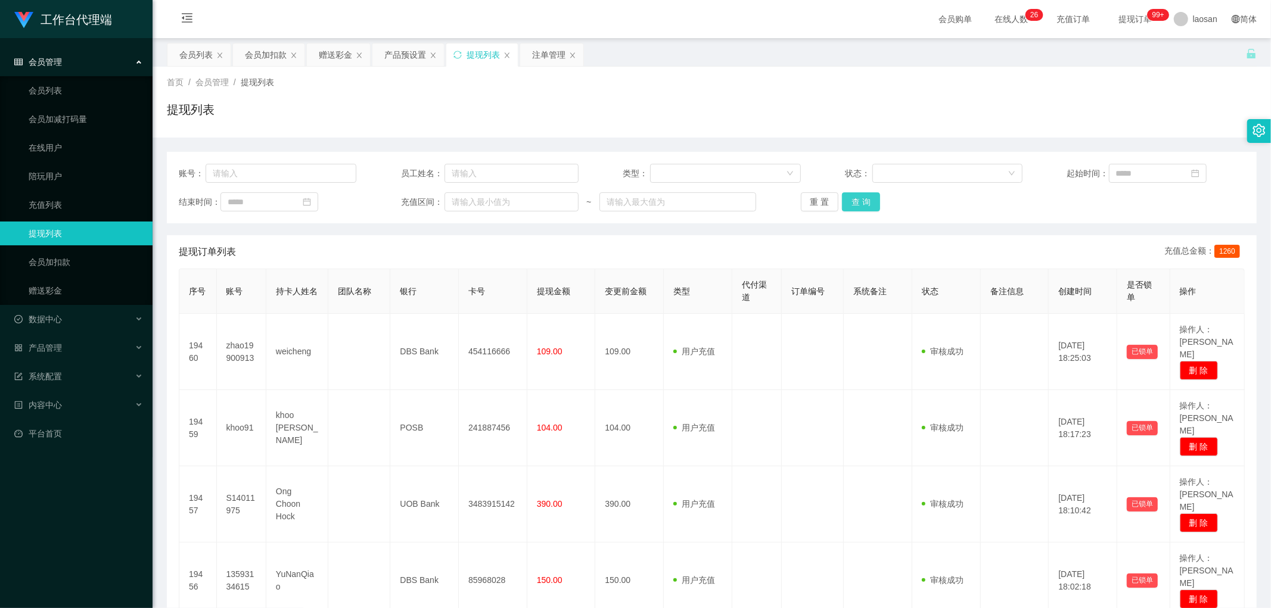
click at [431, 200] on button "查 询" at bounding box center [861, 201] width 38 height 19
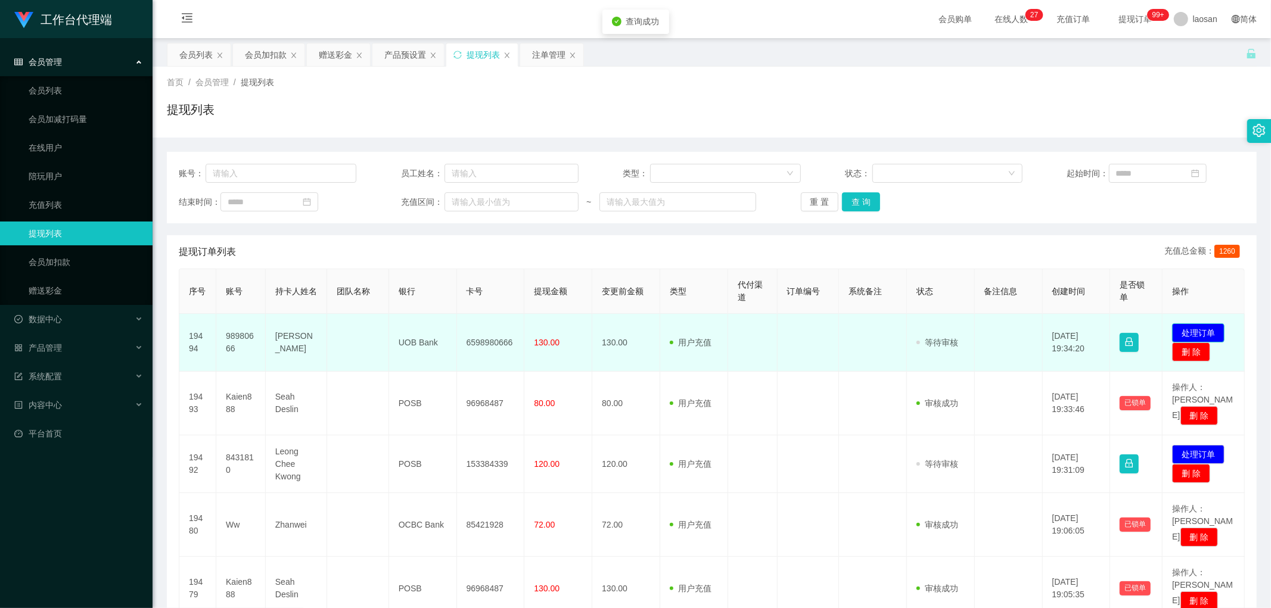
click at [431, 296] on button "处理订单" at bounding box center [1198, 332] width 52 height 19
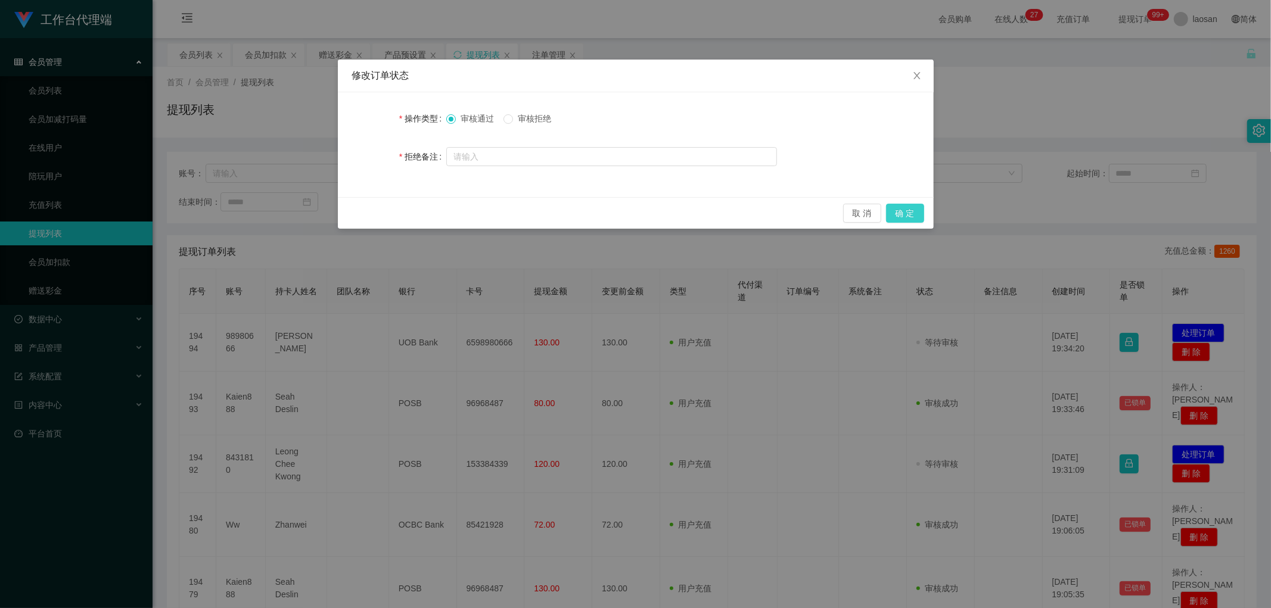
click at [431, 214] on button "确 定" at bounding box center [905, 213] width 38 height 19
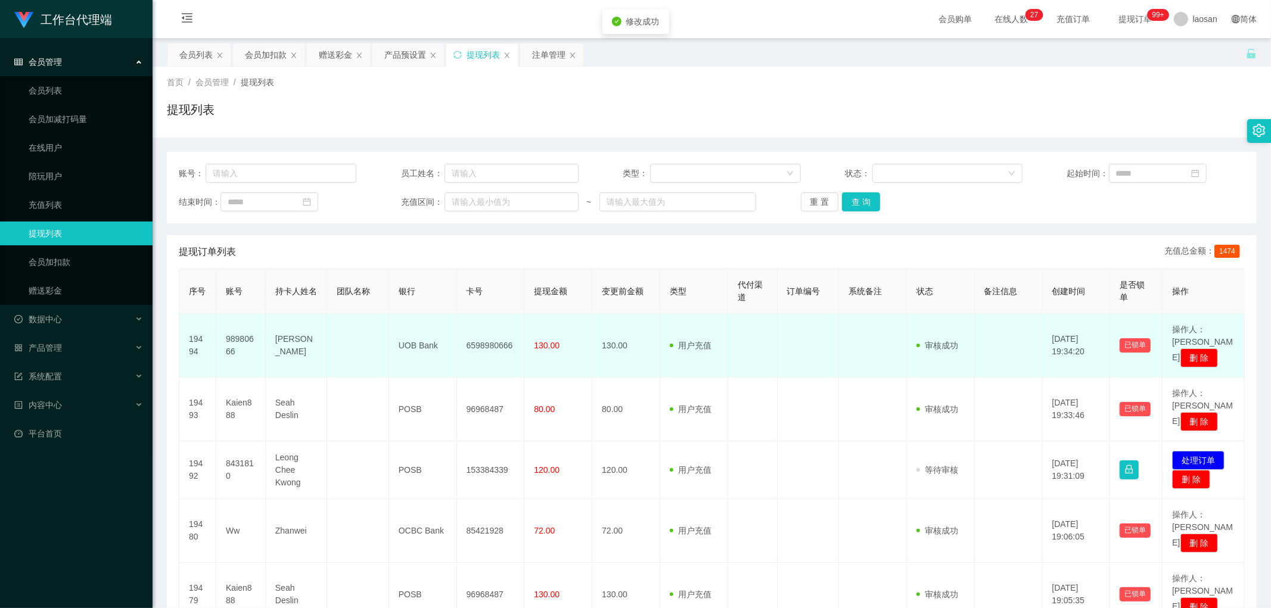
click at [431, 296] on td "6598980666" at bounding box center [491, 346] width 68 height 64
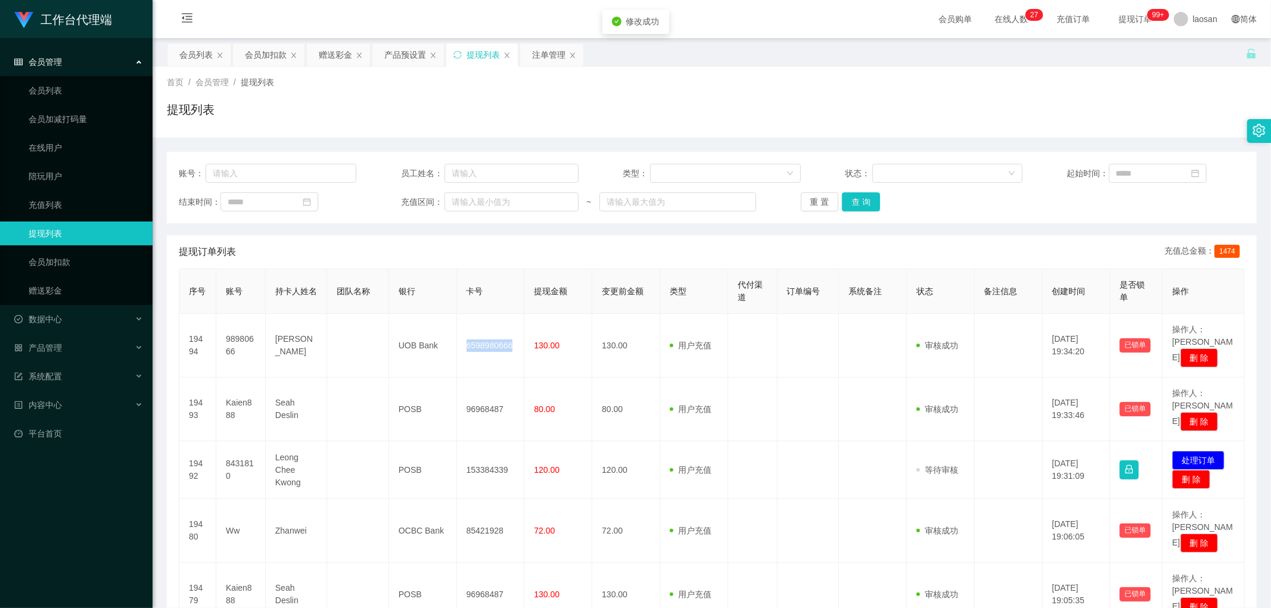
copy td "6598980666"
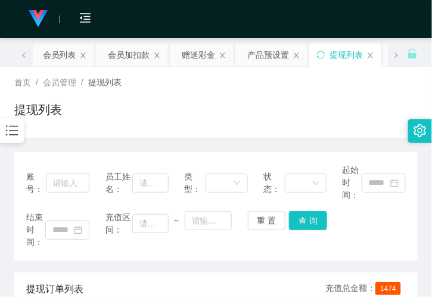
drag, startPoint x: 121, startPoint y: 124, endPoint x: 83, endPoint y: 102, distance: 43.2
click at [121, 124] on div "提现列表" at bounding box center [215, 114] width 403 height 27
click at [229, 123] on div "提现列表" at bounding box center [215, 114] width 403 height 27
click at [197, 60] on div "赠送彩金" at bounding box center [198, 54] width 33 height 23
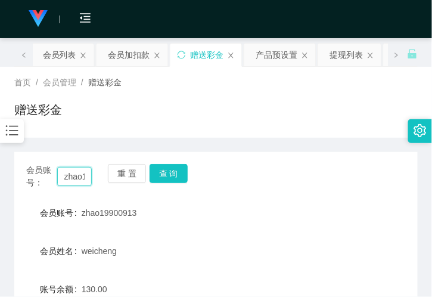
click at [90, 177] on input "zhao19900913" at bounding box center [74, 176] width 35 height 19
click at [75, 175] on input "zhao19900913" at bounding box center [74, 176] width 35 height 19
paste input "Ddliu"
type input "Ddliu"
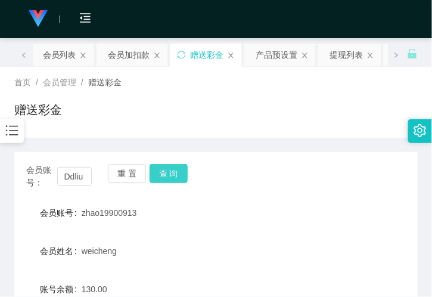
click at [166, 176] on button "查 询" at bounding box center [169, 173] width 38 height 19
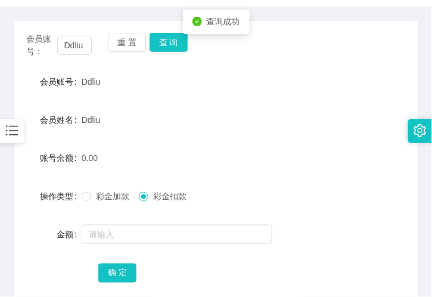
scroll to position [132, 0]
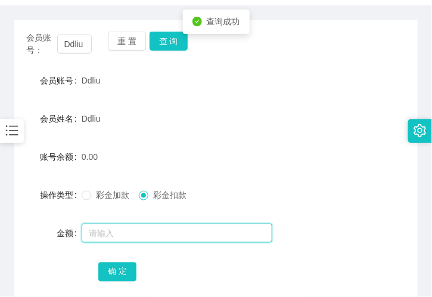
click at [122, 238] on input "text" at bounding box center [177, 232] width 191 height 19
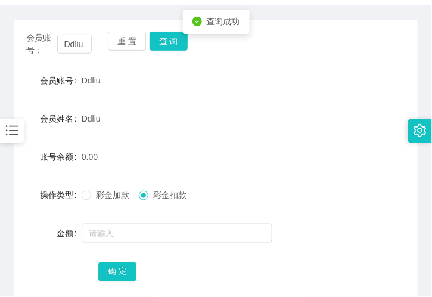
click at [93, 191] on span "彩金加款" at bounding box center [112, 195] width 43 height 10
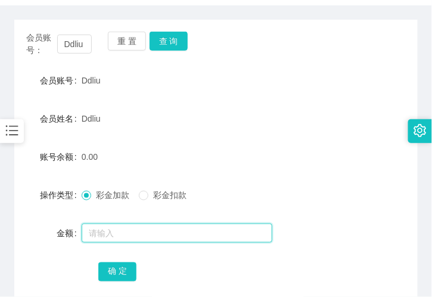
click at [103, 239] on input "text" at bounding box center [177, 232] width 191 height 19
type input "101"
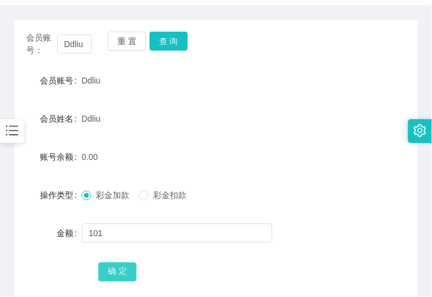
drag, startPoint x: 110, startPoint y: 276, endPoint x: 88, endPoint y: 276, distance: 22.0
click at [110, 276] on button "确 定" at bounding box center [117, 271] width 38 height 19
click at [290, 147] on div "101.00" at bounding box center [199, 157] width 235 height 24
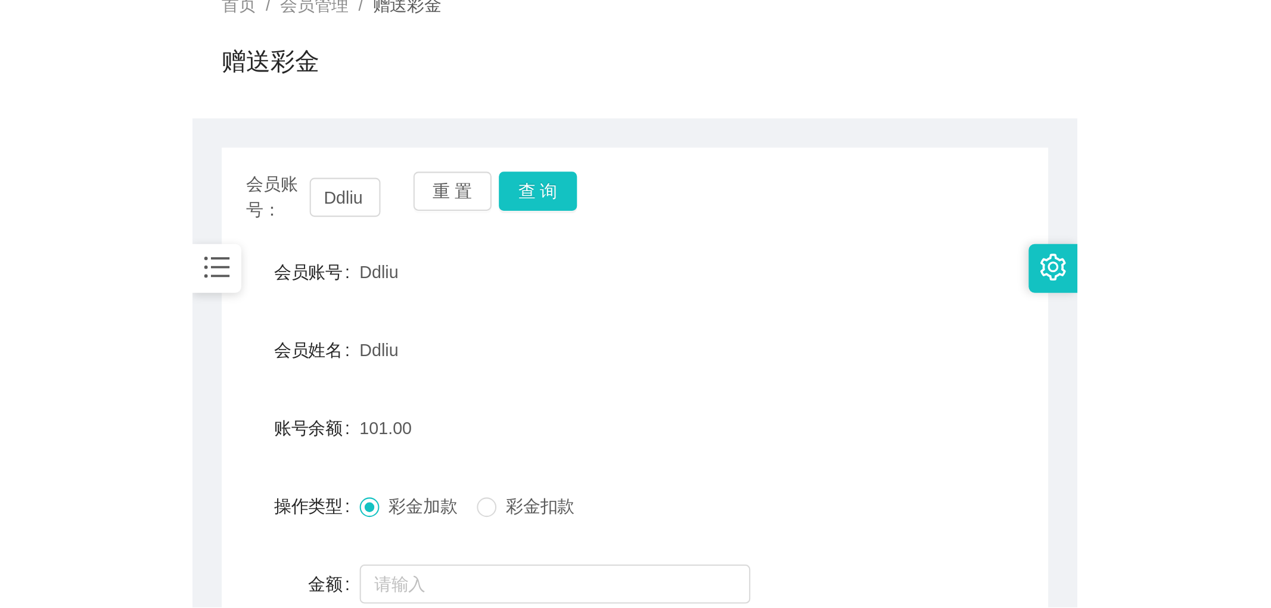
scroll to position [0, 0]
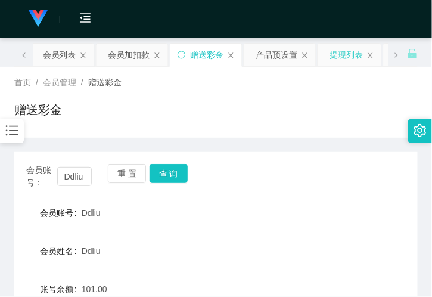
click at [344, 55] on div "提现列表" at bounding box center [346, 54] width 33 height 23
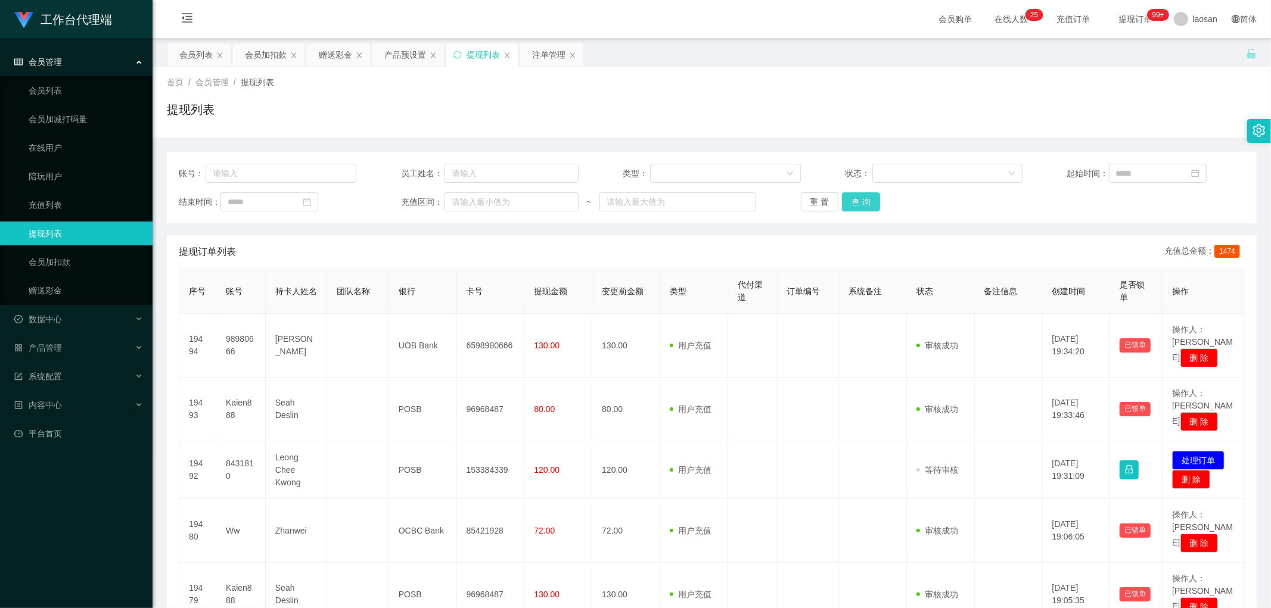
click at [431, 200] on button "查 询" at bounding box center [861, 201] width 38 height 19
click at [431, 197] on button "查 询" at bounding box center [861, 201] width 38 height 19
click at [431, 60] on div "注单管理" at bounding box center [548, 54] width 33 height 23
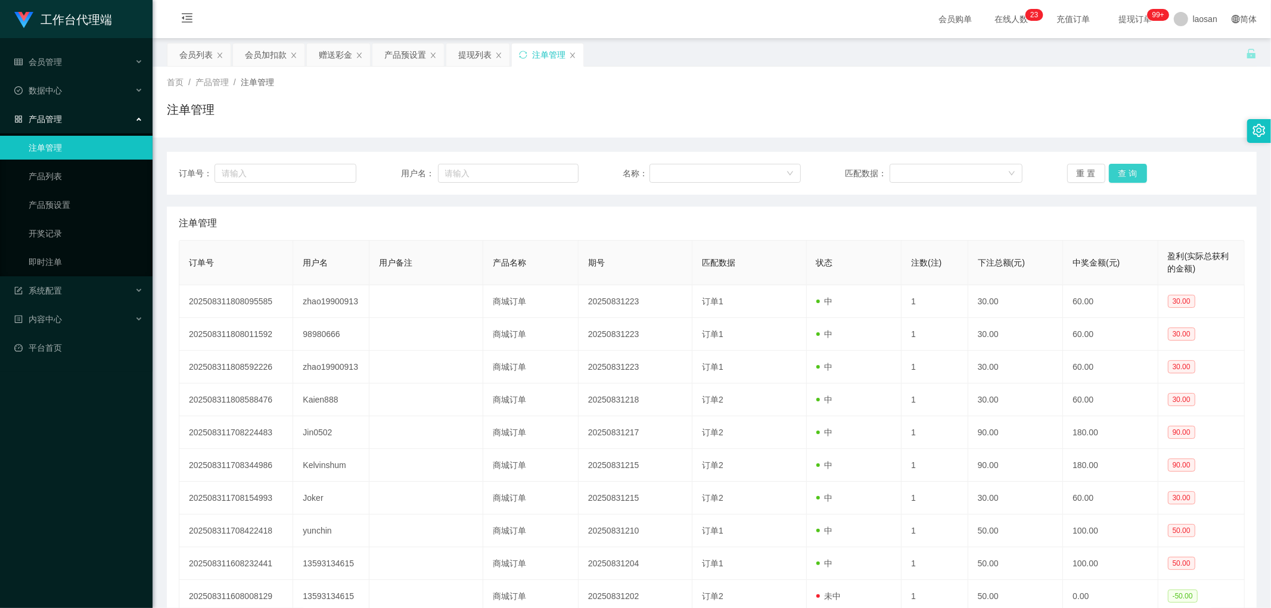
click at [431, 175] on button "查 询" at bounding box center [1128, 173] width 38 height 19
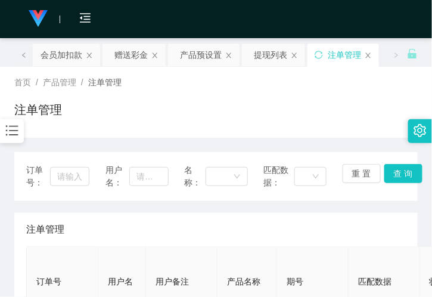
click at [144, 116] on div "注单管理" at bounding box center [215, 114] width 403 height 27
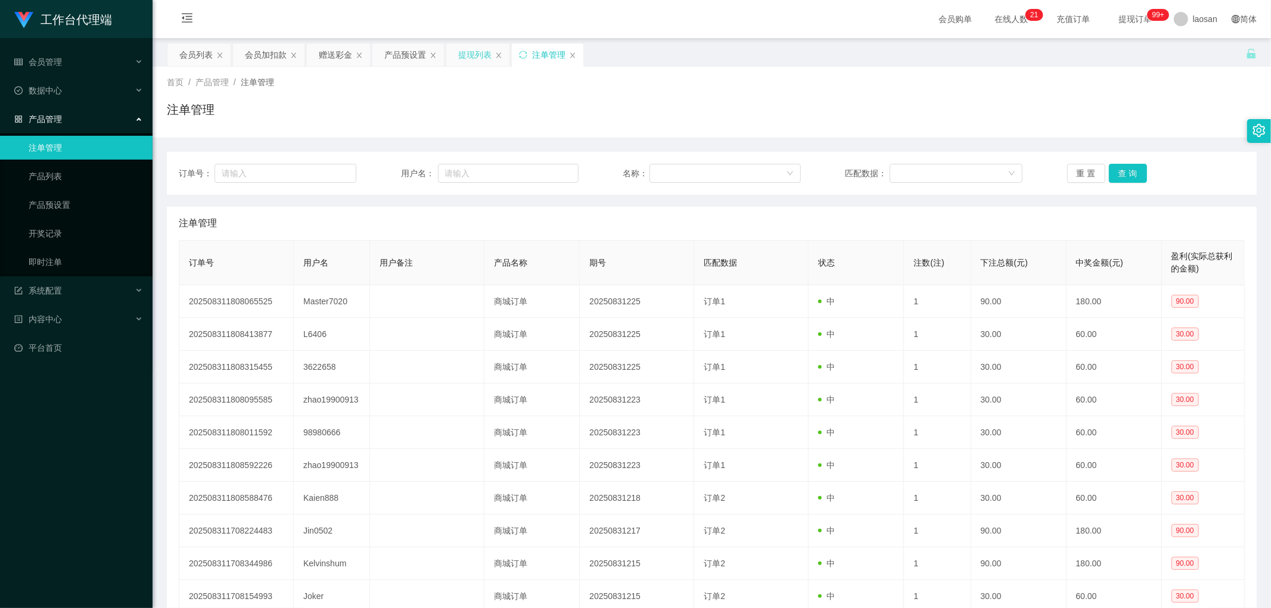
click at [431, 54] on div "提现列表" at bounding box center [474, 54] width 33 height 23
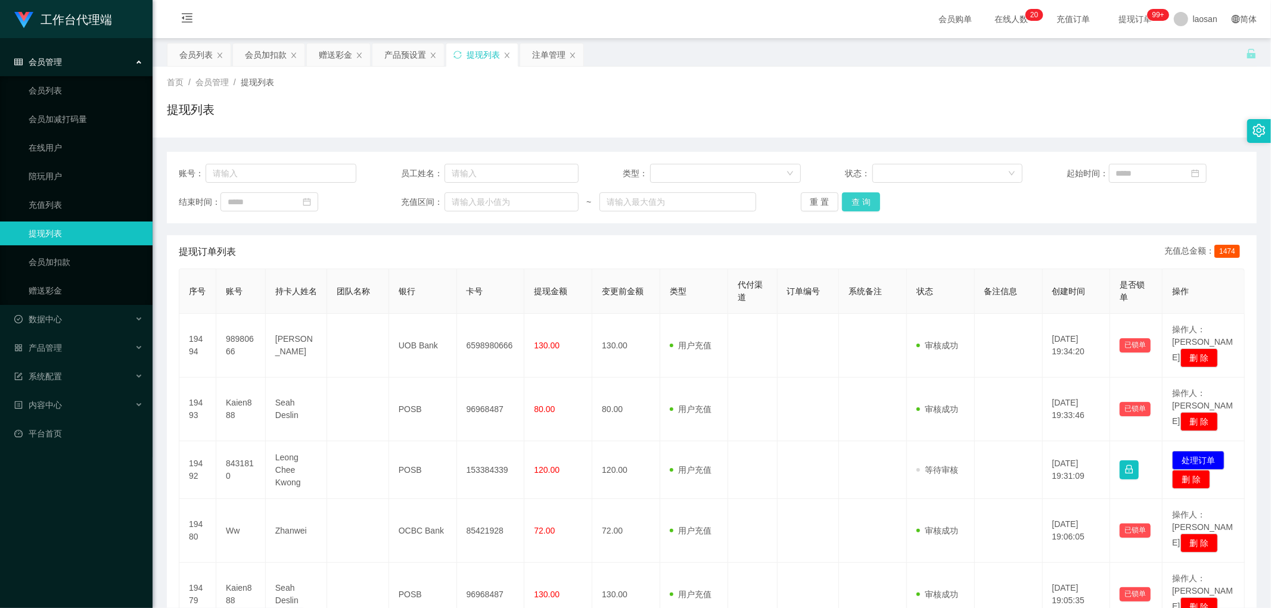
click at [431, 198] on button "查 询" at bounding box center [861, 201] width 38 height 19
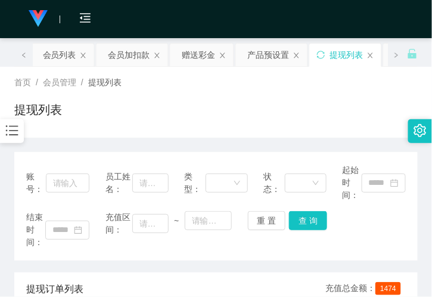
click at [139, 133] on div "首页 / 会员管理 / 提现列表 / 提现列表" at bounding box center [216, 102] width 432 height 71
click at [60, 51] on div "会员列表" at bounding box center [59, 54] width 33 height 23
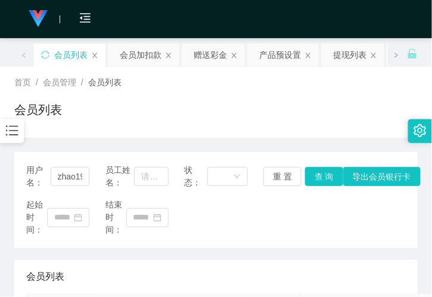
click at [121, 103] on div "会员列表" at bounding box center [215, 114] width 403 height 27
drag, startPoint x: 347, startPoint y: 54, endPoint x: 369, endPoint y: 33, distance: 30.4
click at [347, 54] on div "提现列表" at bounding box center [349, 54] width 33 height 23
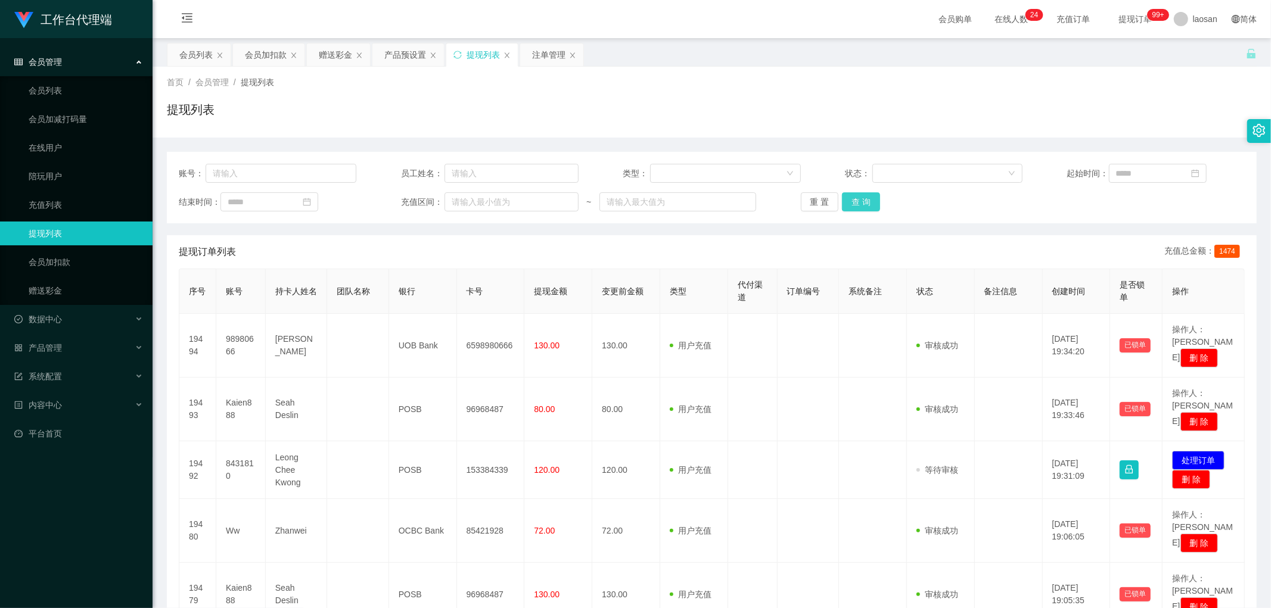
click at [431, 197] on button "查 询" at bounding box center [861, 201] width 38 height 19
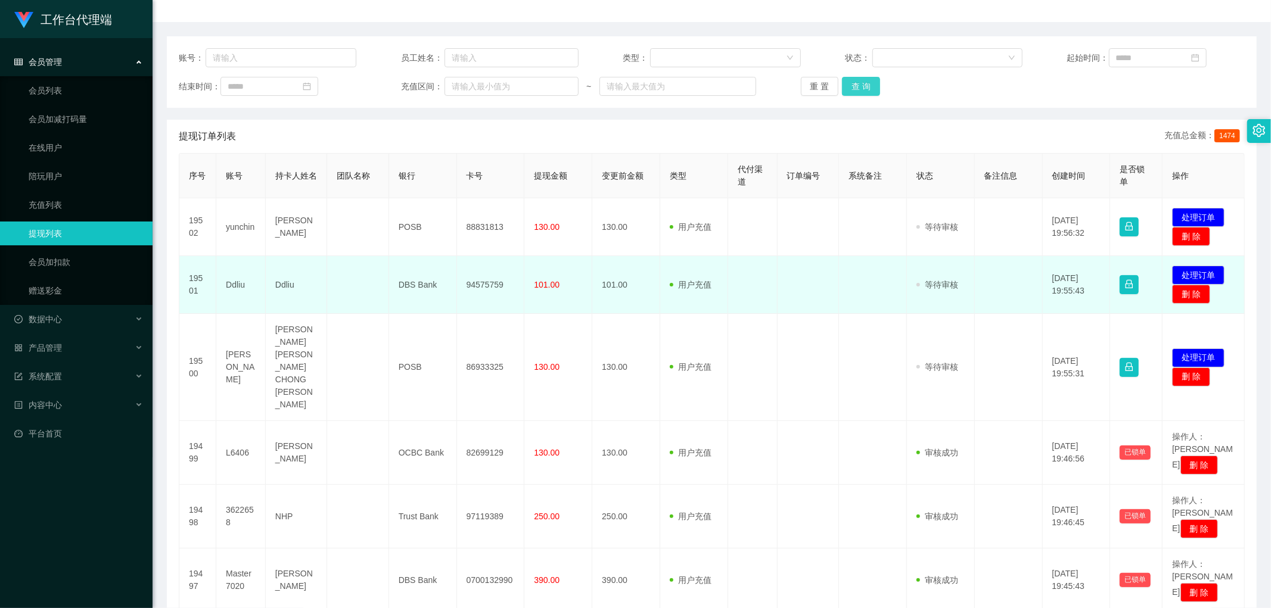
scroll to position [66, 0]
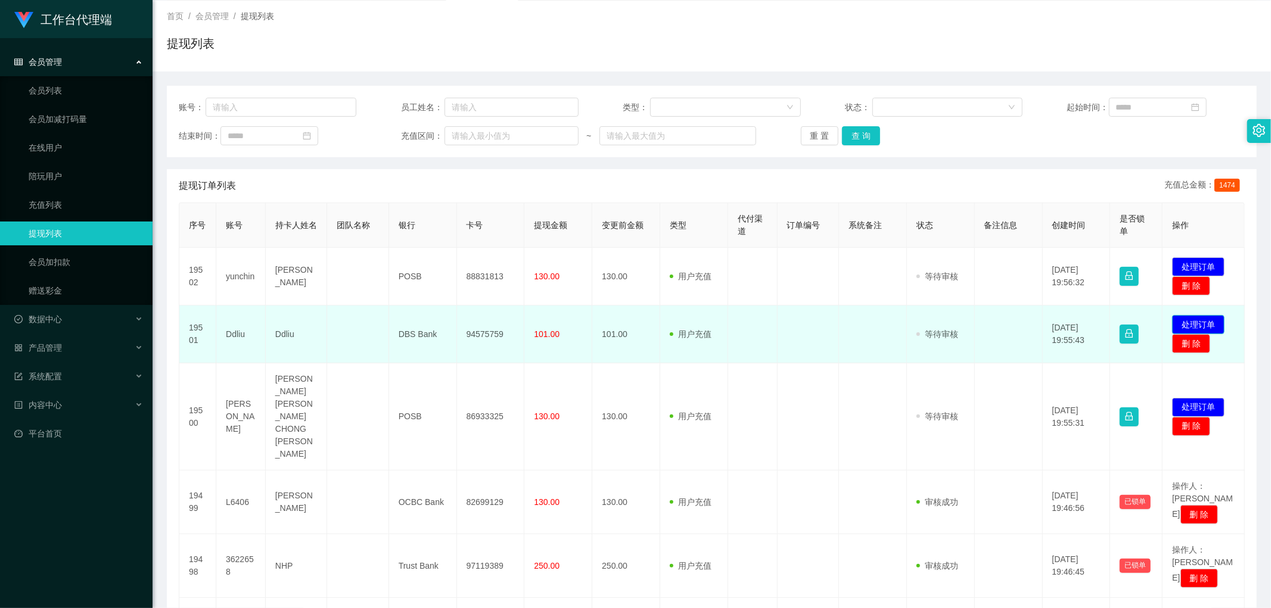
click at [431, 296] on button "处理订单" at bounding box center [1198, 324] width 52 height 19
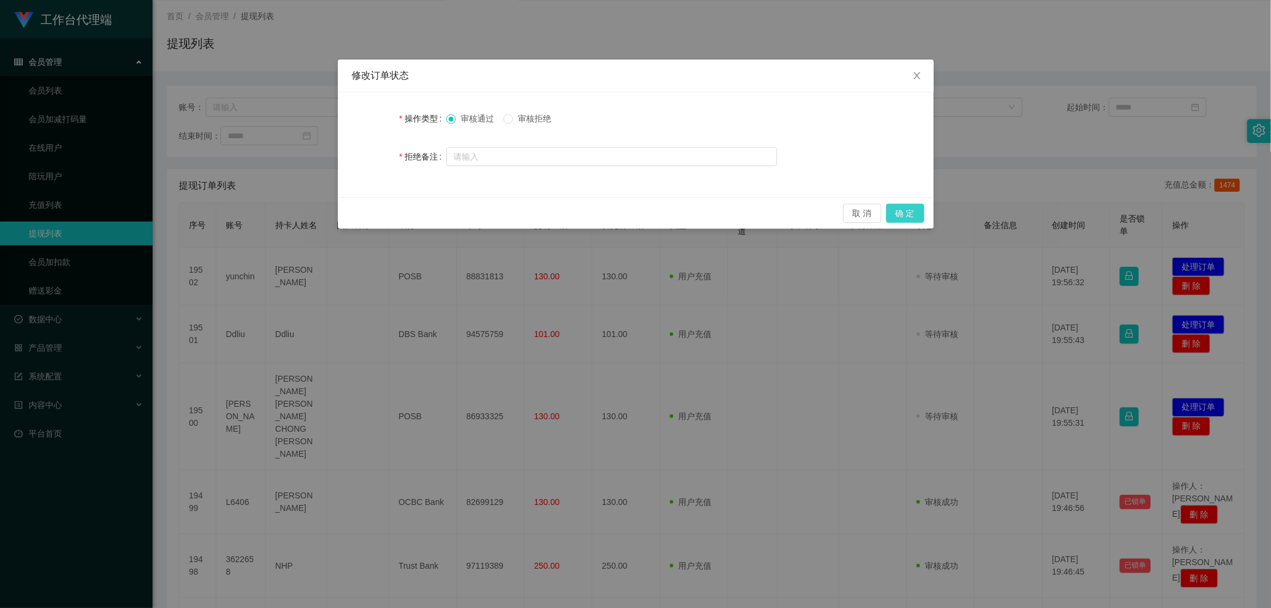
click at [431, 211] on button "确 定" at bounding box center [905, 213] width 38 height 19
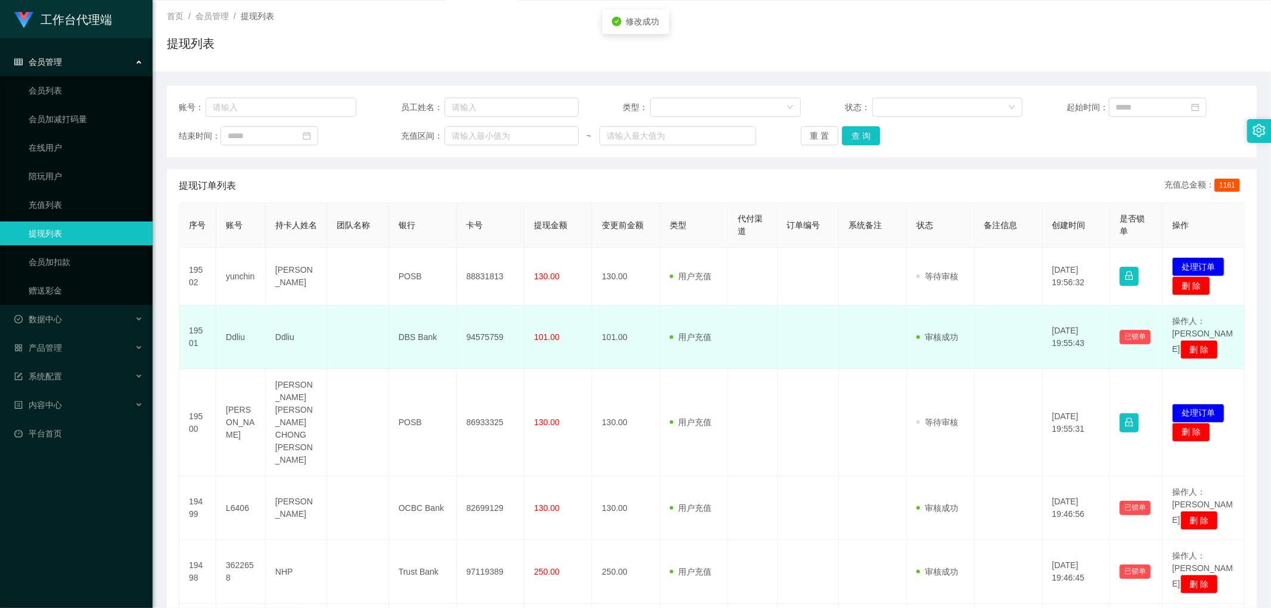
click at [431, 296] on td "94575759" at bounding box center [491, 338] width 68 height 64
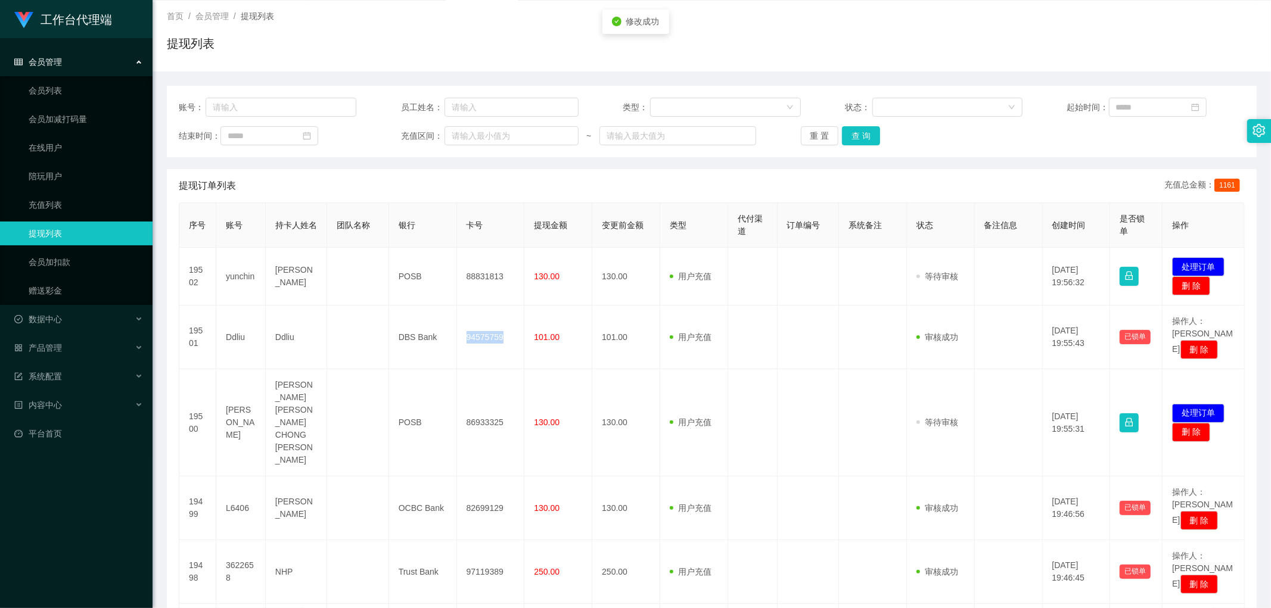
copy td "94575759"
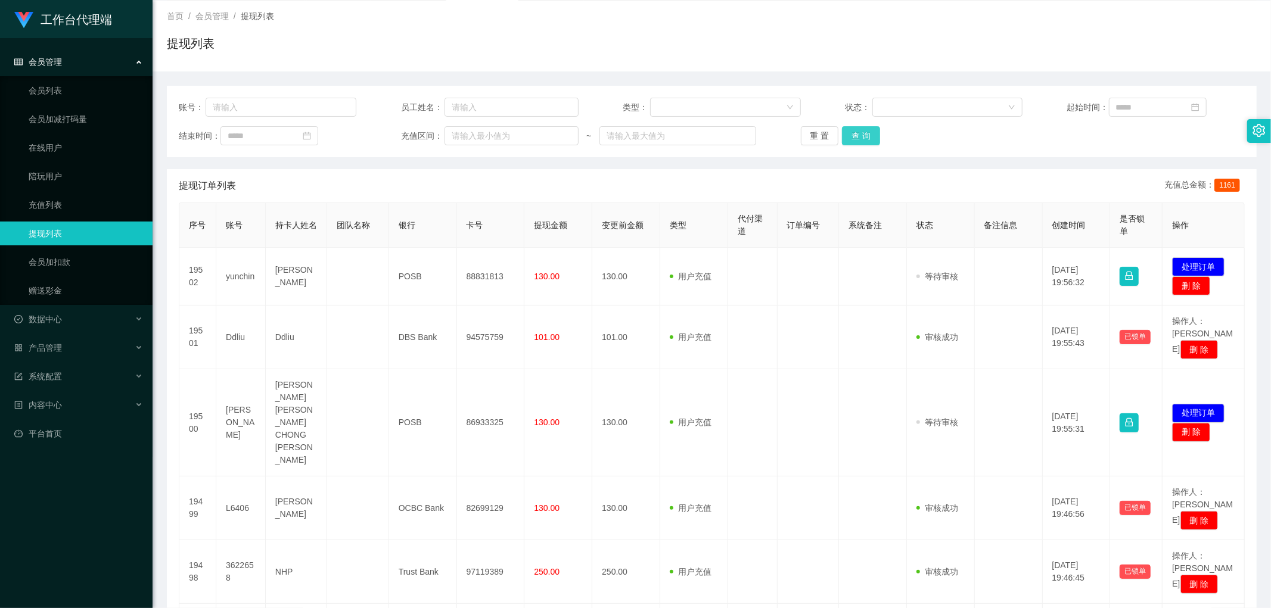
click at [431, 138] on button "查 询" at bounding box center [861, 135] width 38 height 19
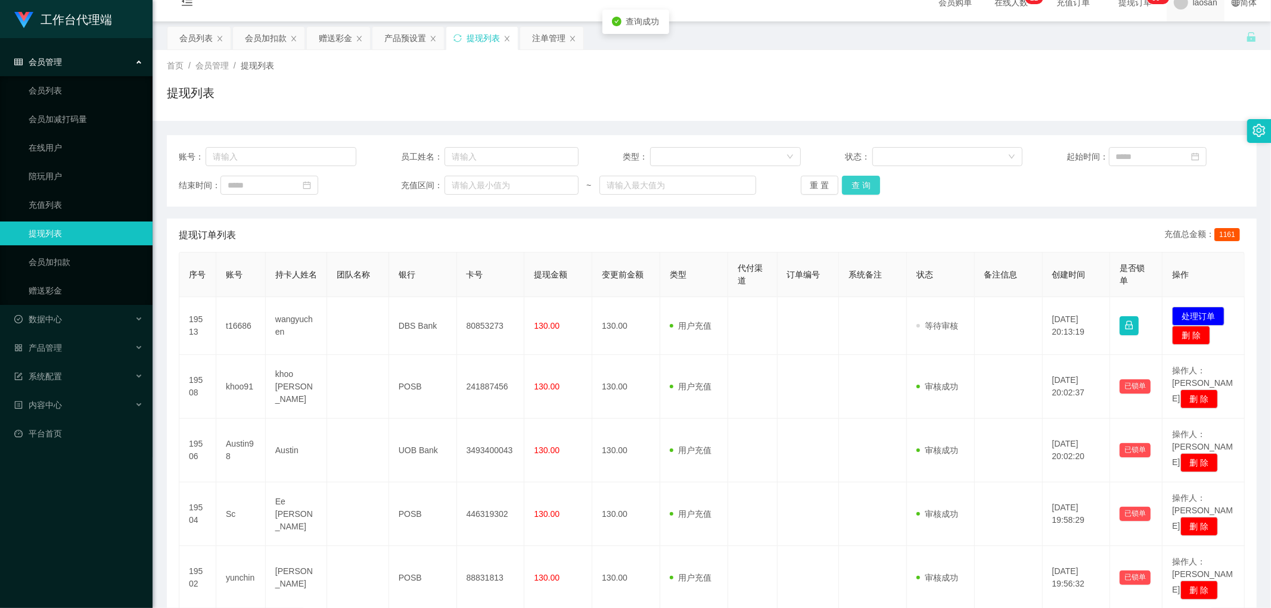
scroll to position [0, 0]
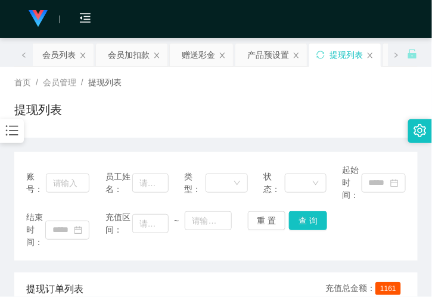
click at [133, 129] on div "首页 / 会员管理 / 提现列表 / 提现列表" at bounding box center [216, 102] width 432 height 71
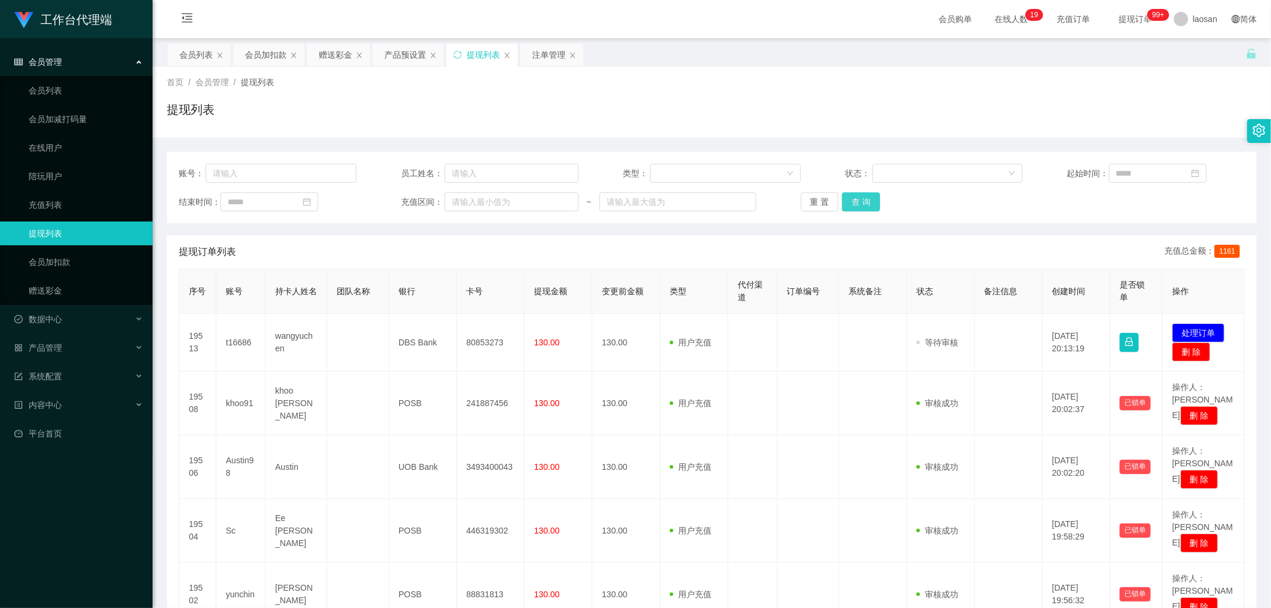
click at [431, 206] on button "查 询" at bounding box center [861, 201] width 38 height 19
click at [431, 206] on button "查 询" at bounding box center [867, 201] width 51 height 19
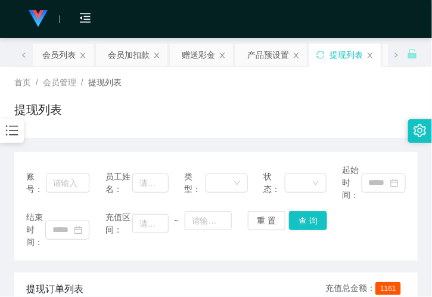
click at [151, 108] on div "提现列表" at bounding box center [215, 114] width 403 height 27
click at [197, 63] on div "赠送彩金" at bounding box center [198, 54] width 33 height 23
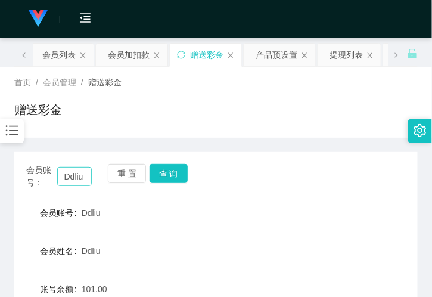
click at [88, 176] on div "会员账号： Ddliu 重 置 查 询" at bounding box center [215, 176] width 403 height 25
click at [79, 180] on input "Ddliu" at bounding box center [74, 176] width 35 height 19
paste input "98980666"
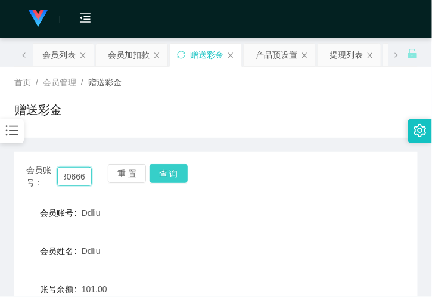
type input "98980666"
click at [170, 179] on button "查 询" at bounding box center [169, 173] width 38 height 19
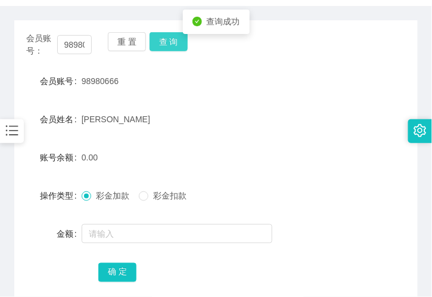
scroll to position [132, 0]
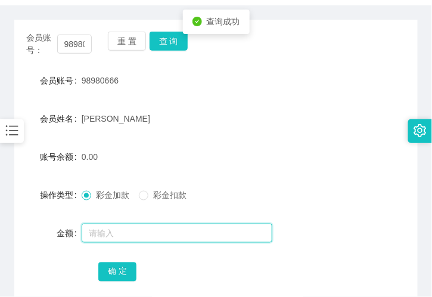
click at [114, 236] on input "text" at bounding box center [177, 232] width 191 height 19
click at [122, 234] on input "text" at bounding box center [177, 232] width 191 height 19
type input "9"
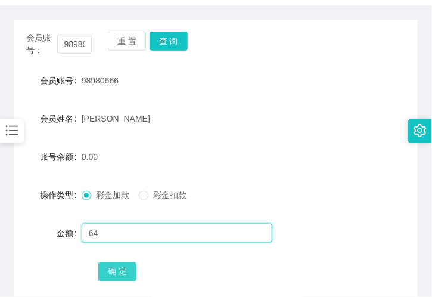
type input "64"
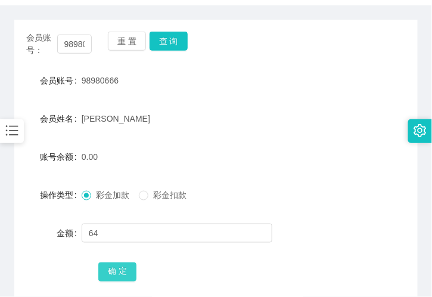
click at [113, 277] on button "确 定" at bounding box center [117, 271] width 38 height 19
click at [66, 45] on input "98980666" at bounding box center [74, 44] width 35 height 19
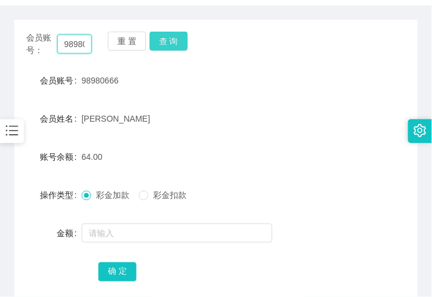
paste input "zhao19900913"
type input "zhao19900913"
click at [171, 37] on button "查 询" at bounding box center [169, 41] width 38 height 19
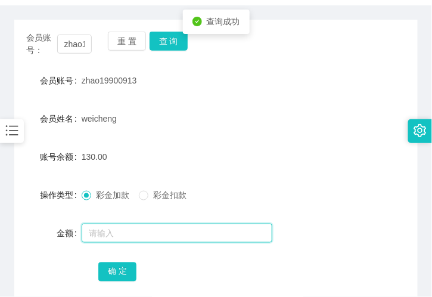
click at [132, 227] on input "text" at bounding box center [177, 232] width 191 height 19
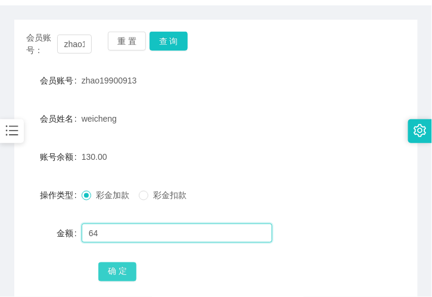
type input "64"
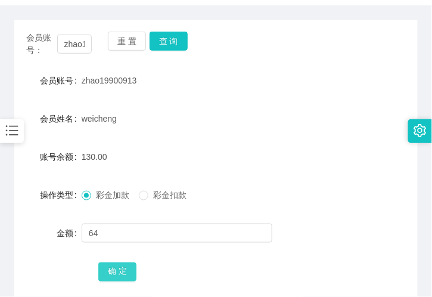
click at [106, 269] on button "确 定" at bounding box center [117, 271] width 38 height 19
click at [262, 90] on div "zhao19900913" at bounding box center [199, 81] width 235 height 24
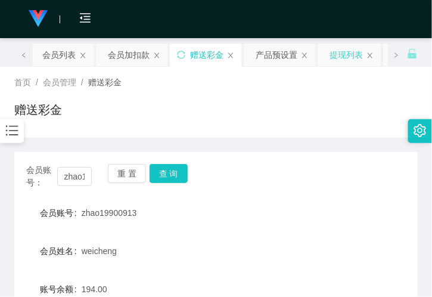
drag, startPoint x: 342, startPoint y: 48, endPoint x: 329, endPoint y: 66, distance: 21.7
click at [342, 48] on div "提现列表" at bounding box center [345, 54] width 33 height 23
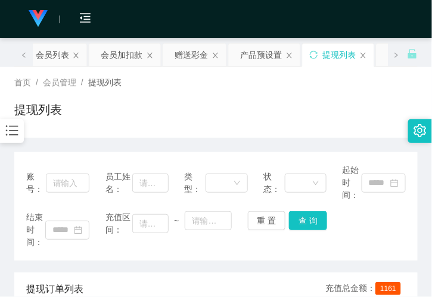
click at [304, 210] on div "账号： 员工姓名： 类型： 状态： 起始时间： 结束时间： 充值区间： ~ 重 置 查 询" at bounding box center [215, 206] width 403 height 108
click at [304, 220] on button "查 询" at bounding box center [308, 220] width 38 height 19
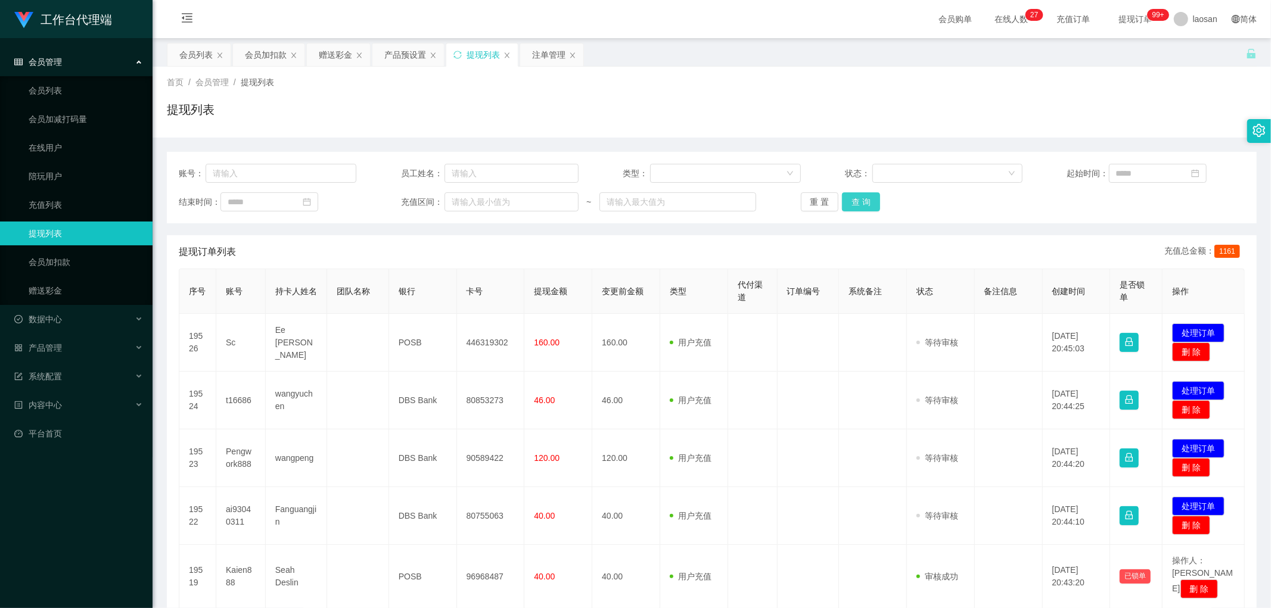
click at [431, 204] on button "查 询" at bounding box center [861, 201] width 38 height 19
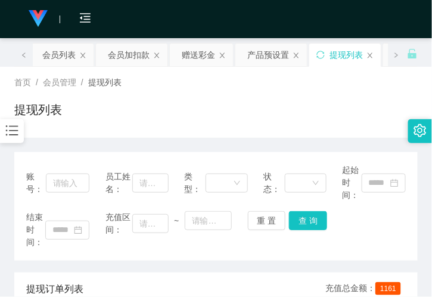
drag, startPoint x: 181, startPoint y: 130, endPoint x: 185, endPoint y: 138, distance: 8.8
click at [181, 130] on div "首页 / 会员管理 / 提现列表 / 提现列表" at bounding box center [216, 102] width 432 height 71
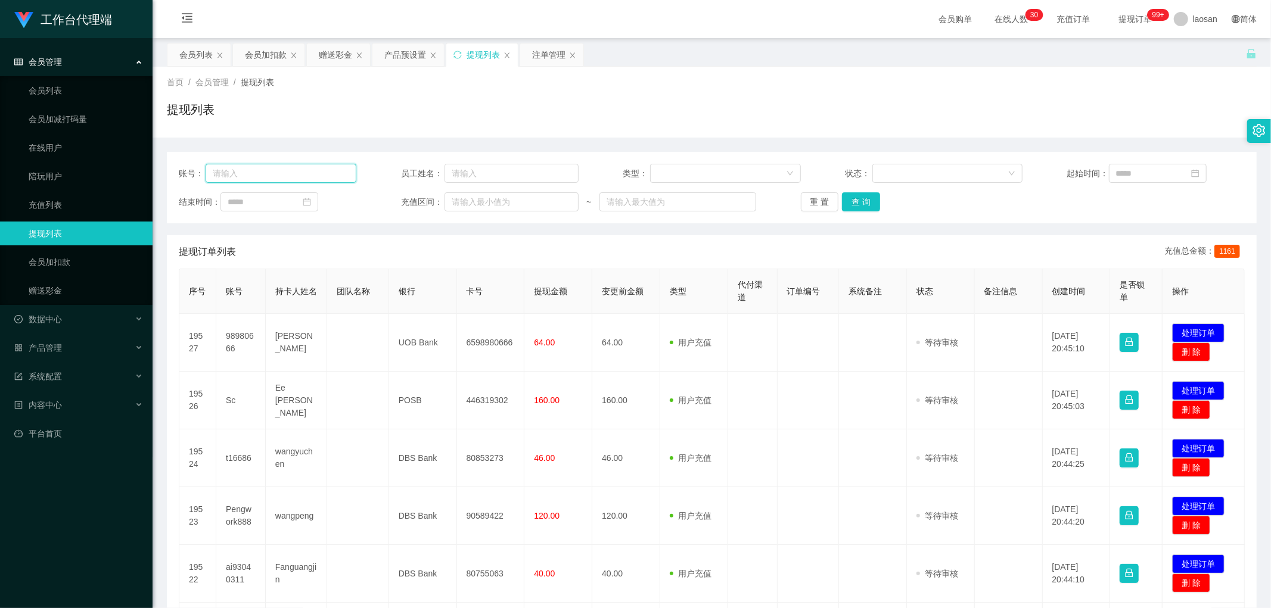
drag, startPoint x: 250, startPoint y: 170, endPoint x: 394, endPoint y: 191, distance: 145.0
click at [250, 170] on input "text" at bounding box center [281, 173] width 151 height 19
paste input "98980666"
click at [431, 197] on button "查 询" at bounding box center [861, 201] width 38 height 19
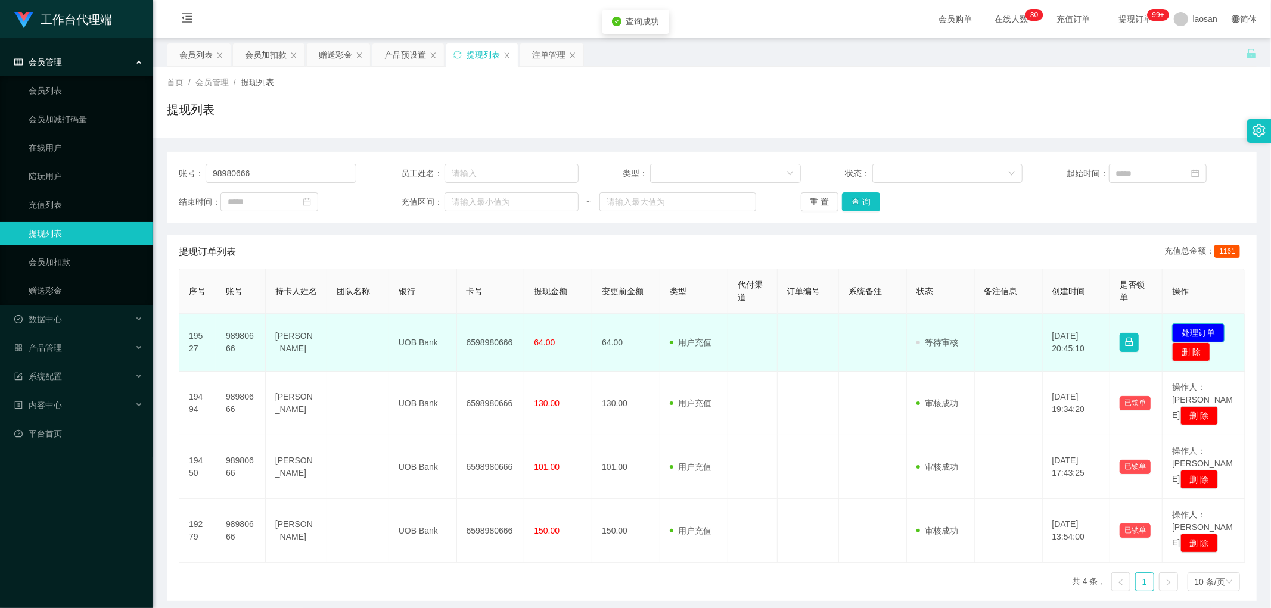
click at [431, 296] on button "处理订单" at bounding box center [1198, 332] width 52 height 19
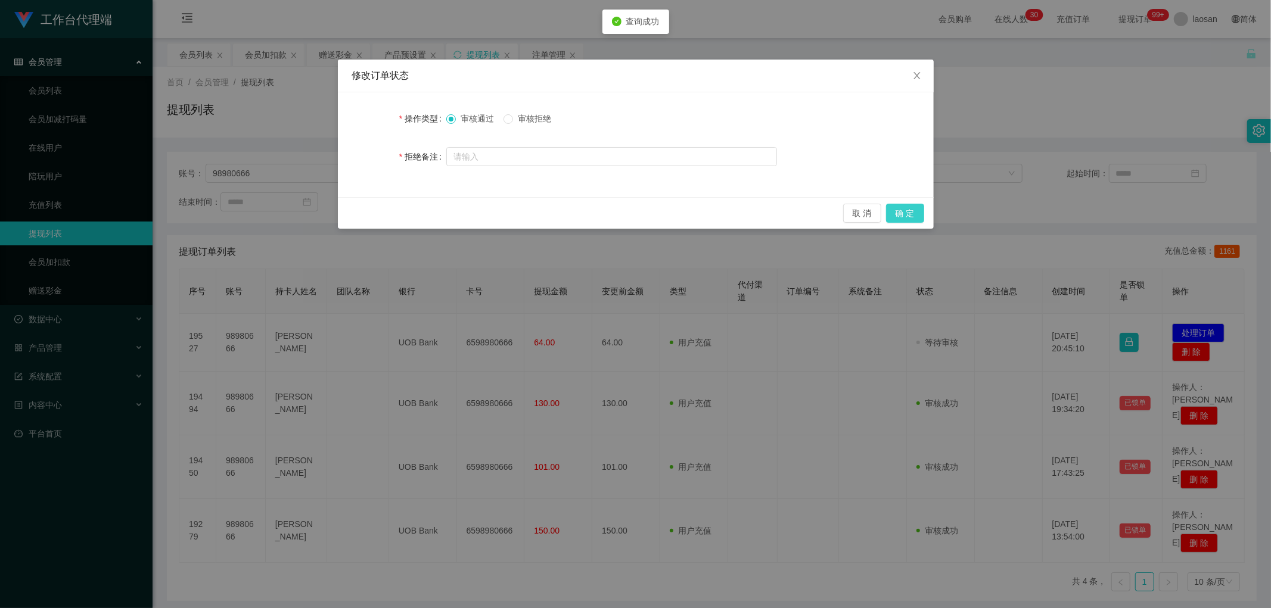
click at [431, 213] on button "确 定" at bounding box center [905, 213] width 38 height 19
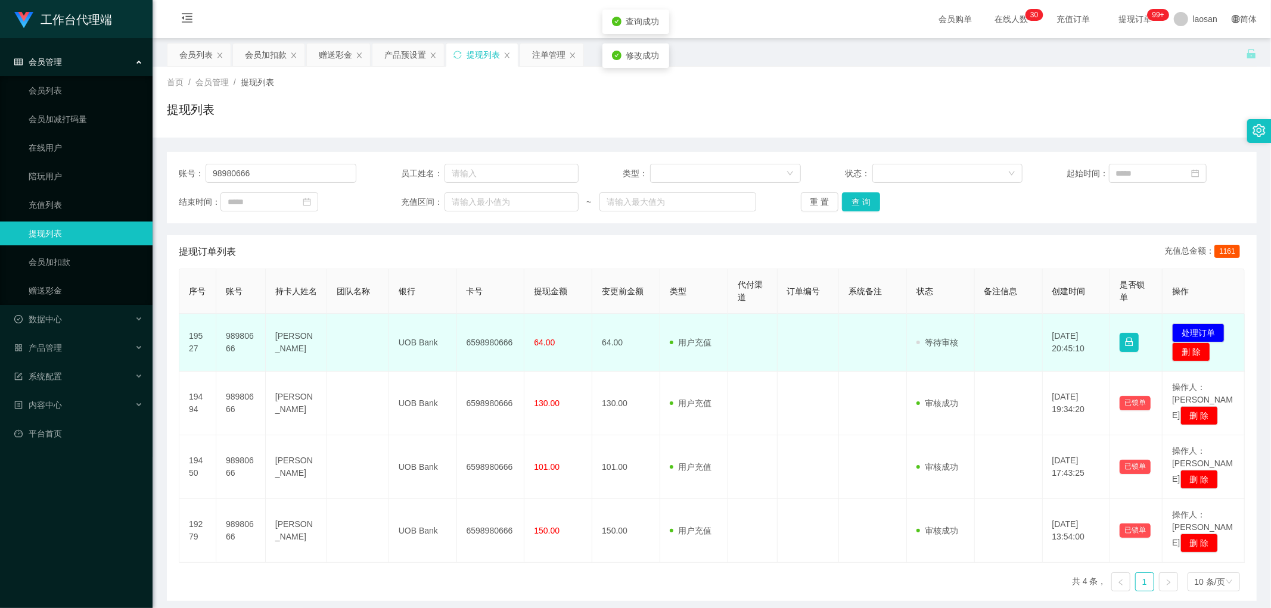
click at [431, 296] on td "6598980666" at bounding box center [491, 343] width 68 height 58
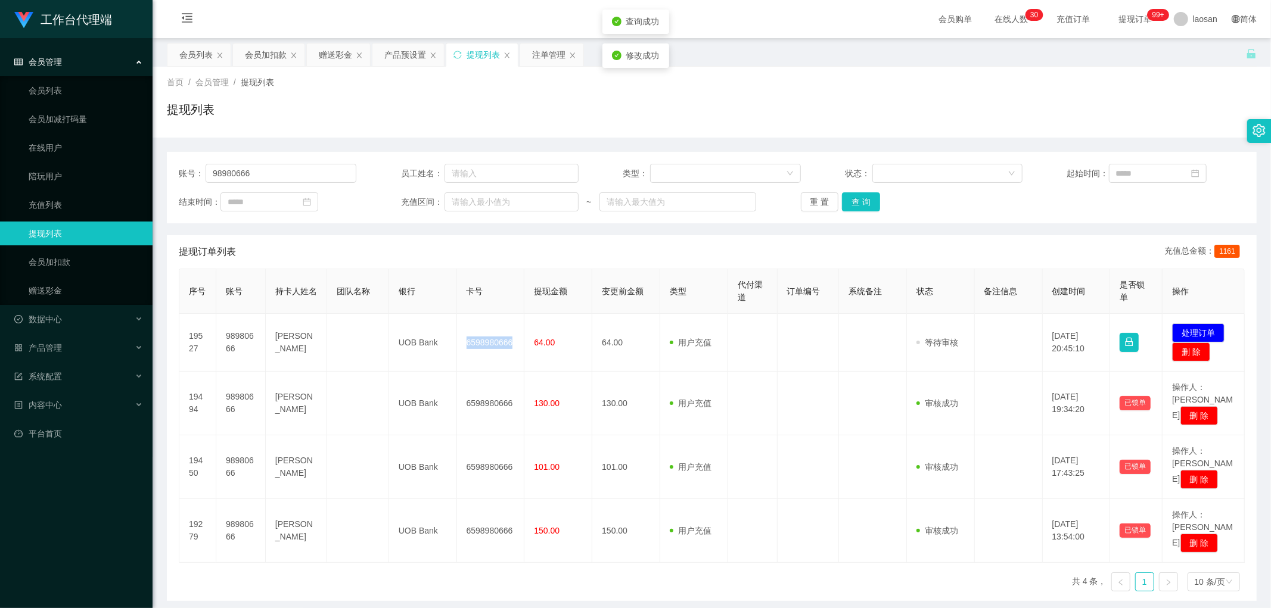
copy td "6598980666"
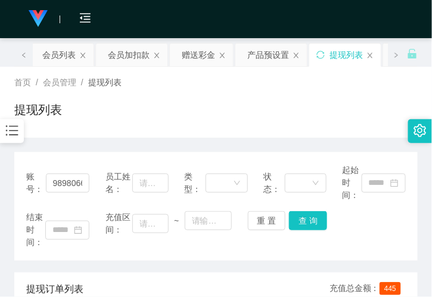
drag, startPoint x: 85, startPoint y: 132, endPoint x: 152, endPoint y: 116, distance: 69.8
click at [85, 132] on div "首页 / 会员管理 / 提现列表 / 提现列表" at bounding box center [216, 102] width 432 height 71
click at [39, 180] on span "账号：" at bounding box center [36, 182] width 20 height 25
click at [58, 180] on input "98980666" at bounding box center [68, 182] width 44 height 19
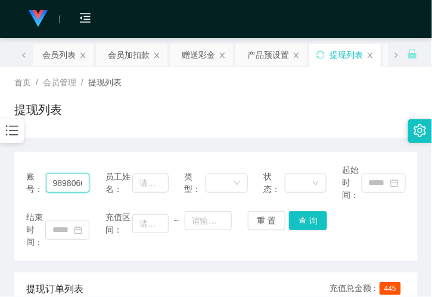
paste input "zhao19900913"
type input "zhao19900913"
click at [306, 212] on button "查 询" at bounding box center [308, 220] width 38 height 19
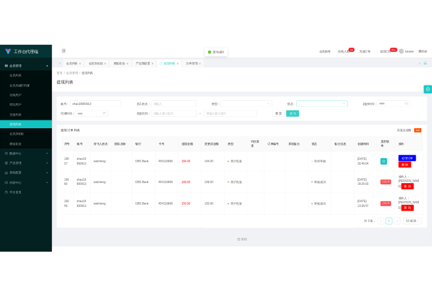
scroll to position [0, 0]
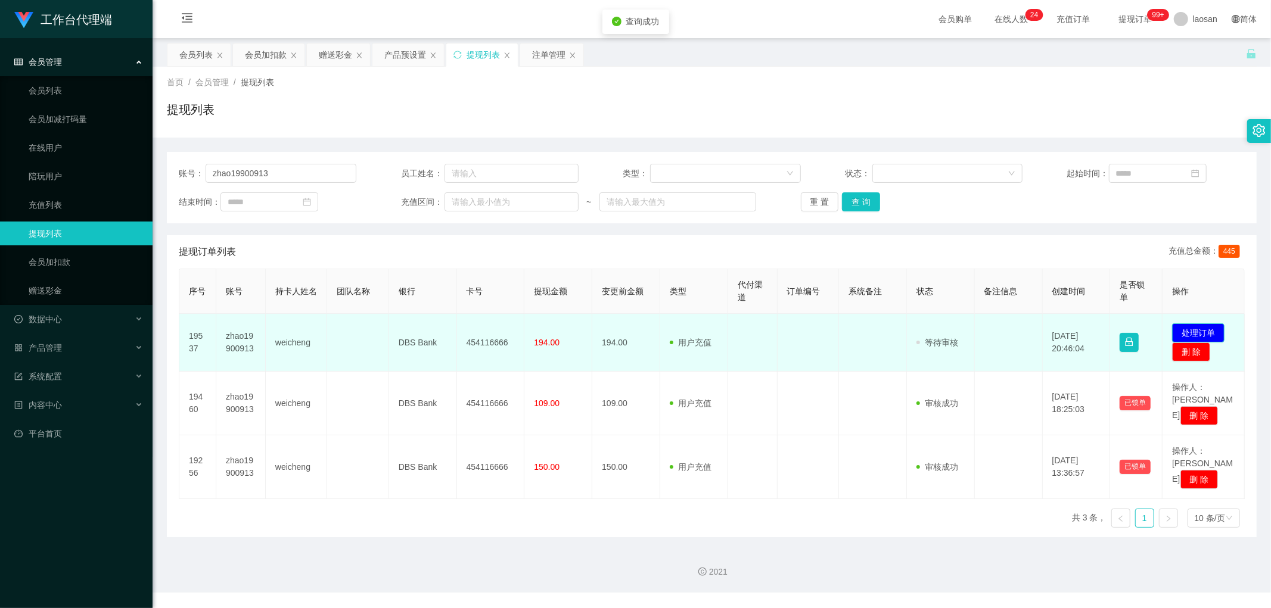
click at [431, 296] on button "处理订单" at bounding box center [1198, 332] width 52 height 19
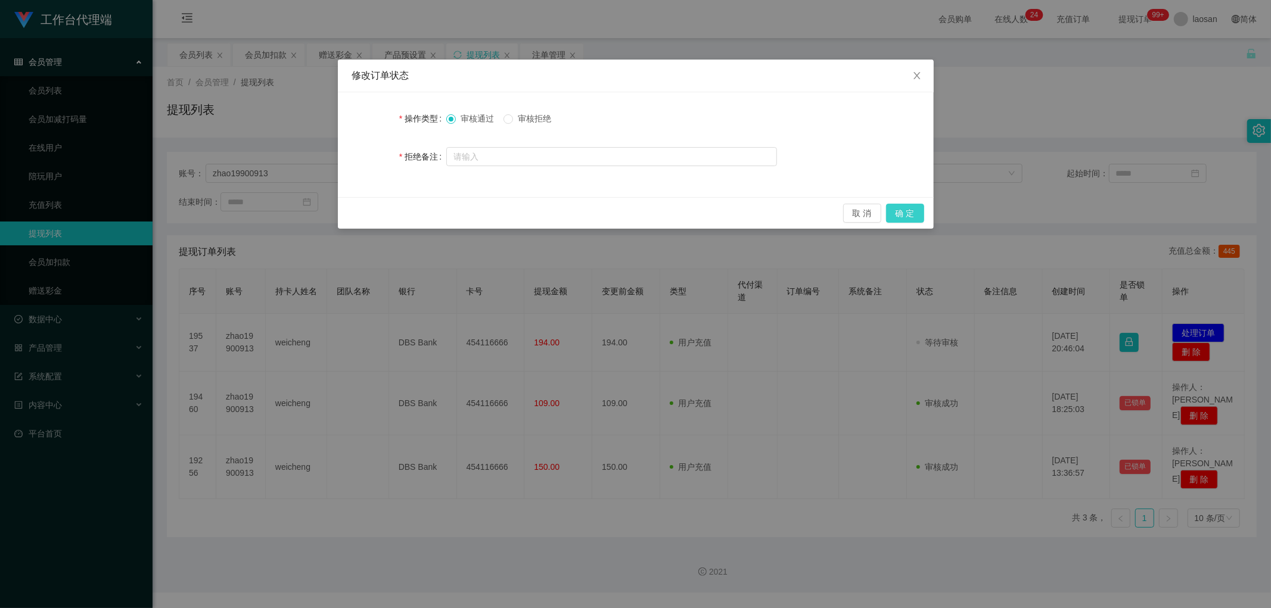
click at [431, 214] on button "确 定" at bounding box center [905, 213] width 38 height 19
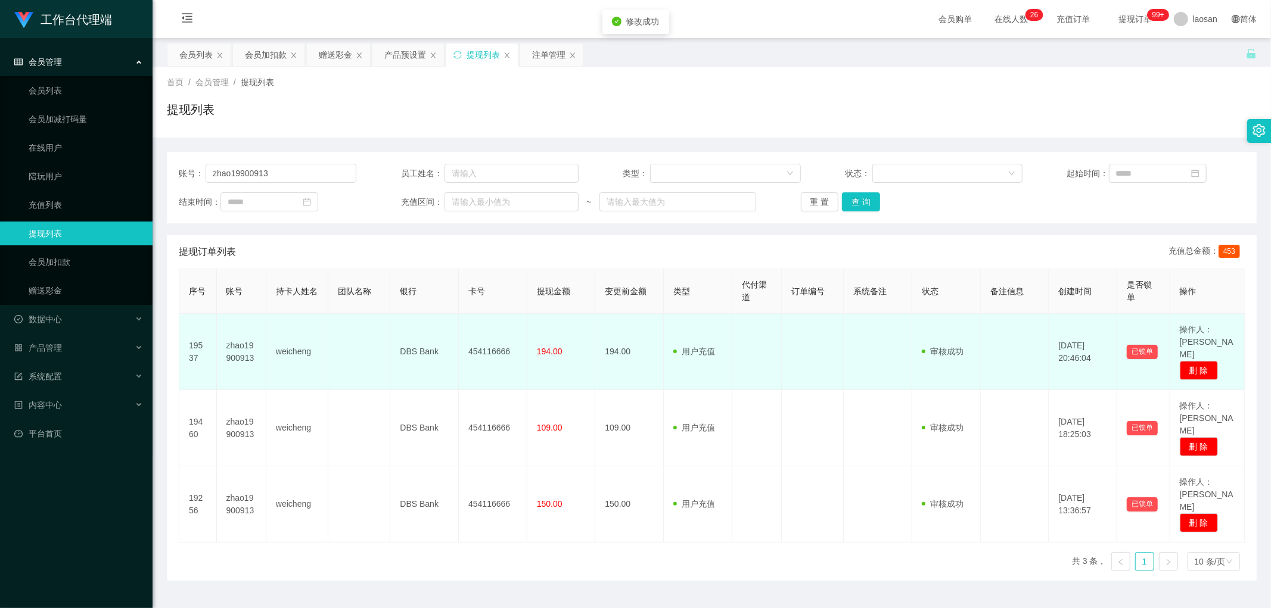
click at [431, 296] on td "454116666" at bounding box center [493, 352] width 69 height 76
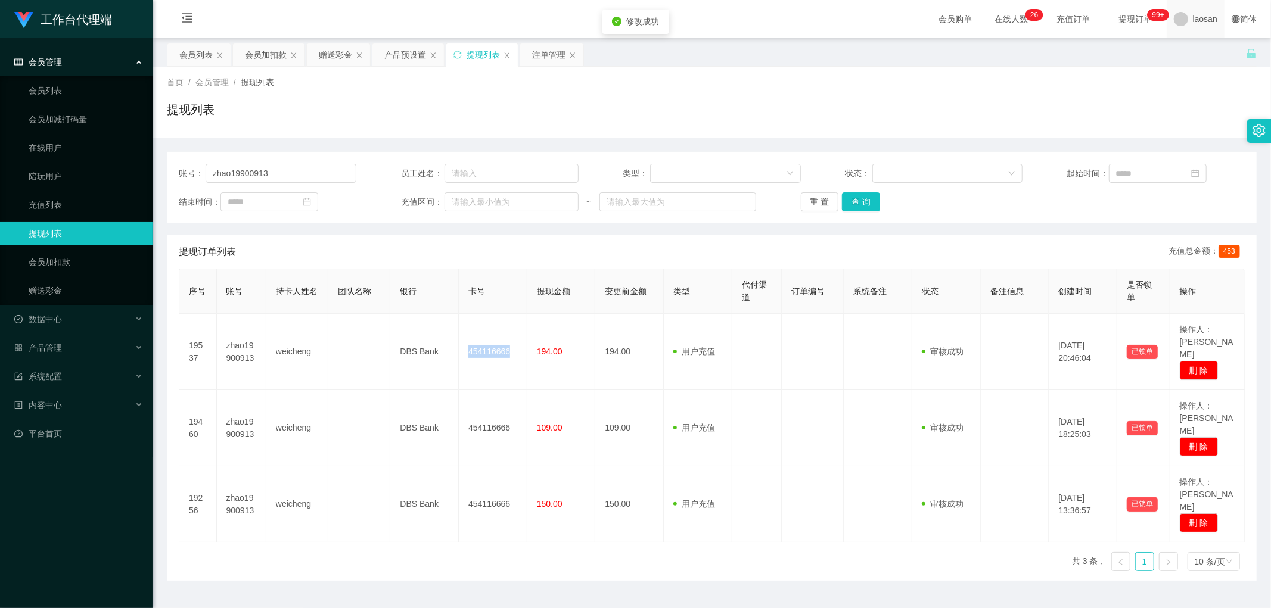
copy td "454116666"
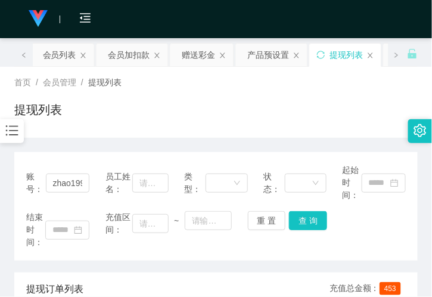
drag, startPoint x: 210, startPoint y: 112, endPoint x: 206, endPoint y: 74, distance: 37.8
click at [210, 112] on div "提现列表" at bounding box center [215, 114] width 403 height 27
